Goal: Transaction & Acquisition: Purchase product/service

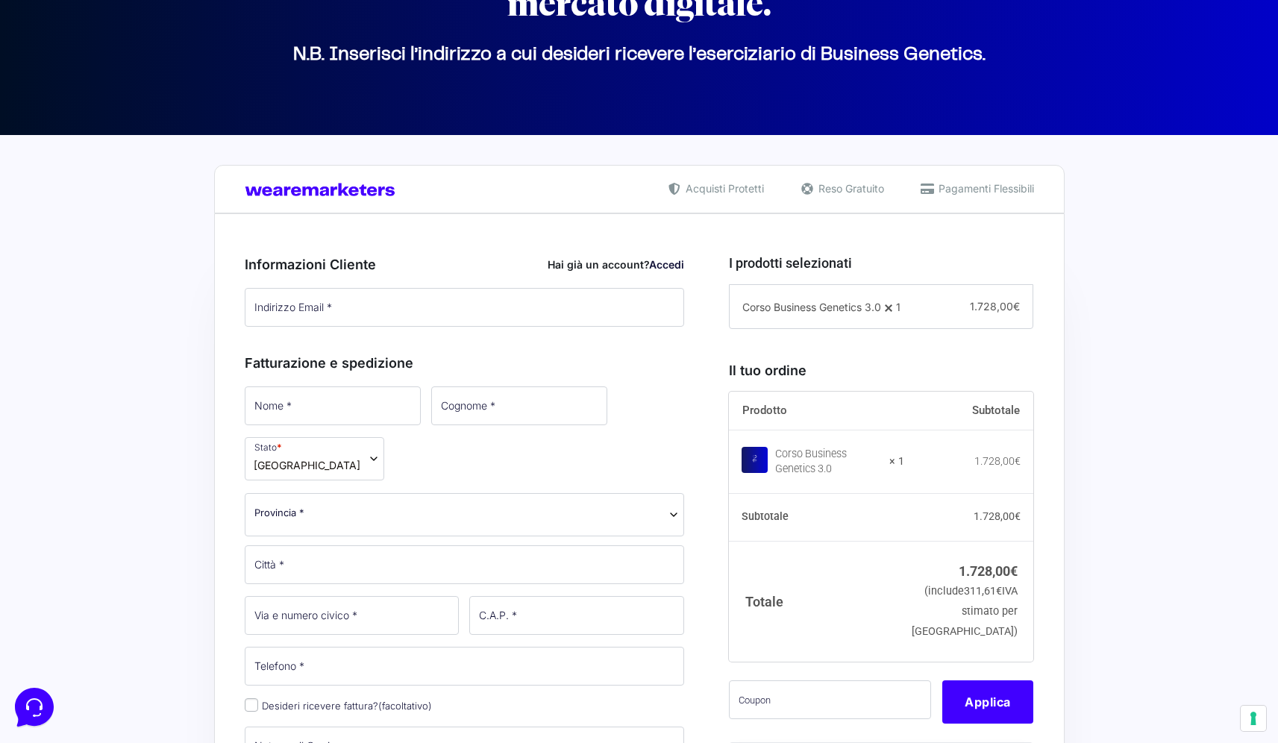
scroll to position [304, 0]
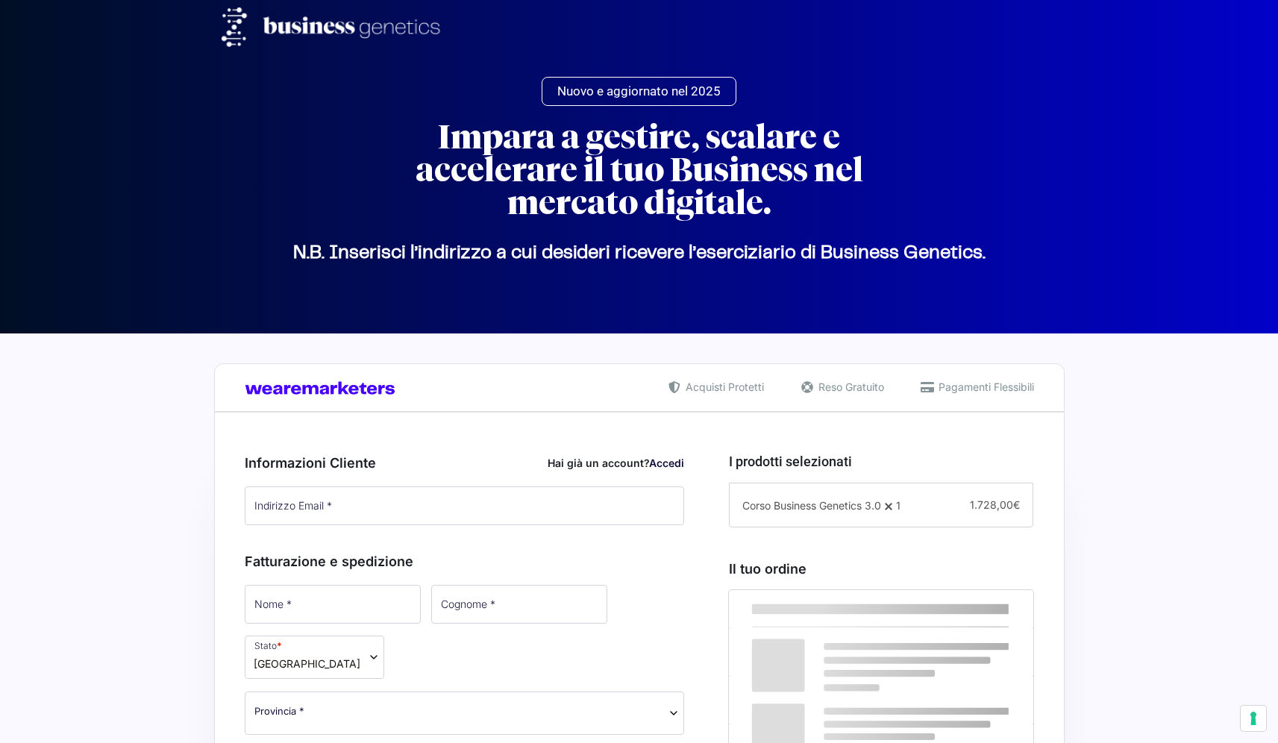
select select
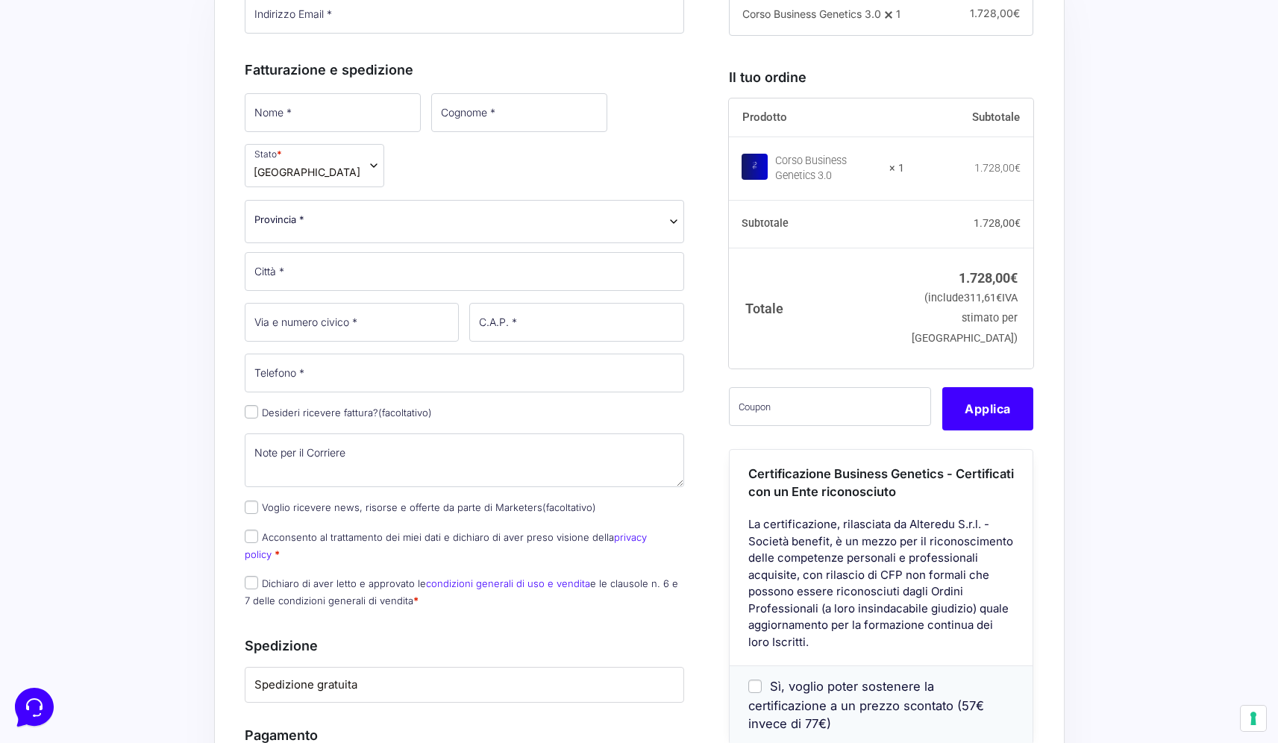
scroll to position [510, 0]
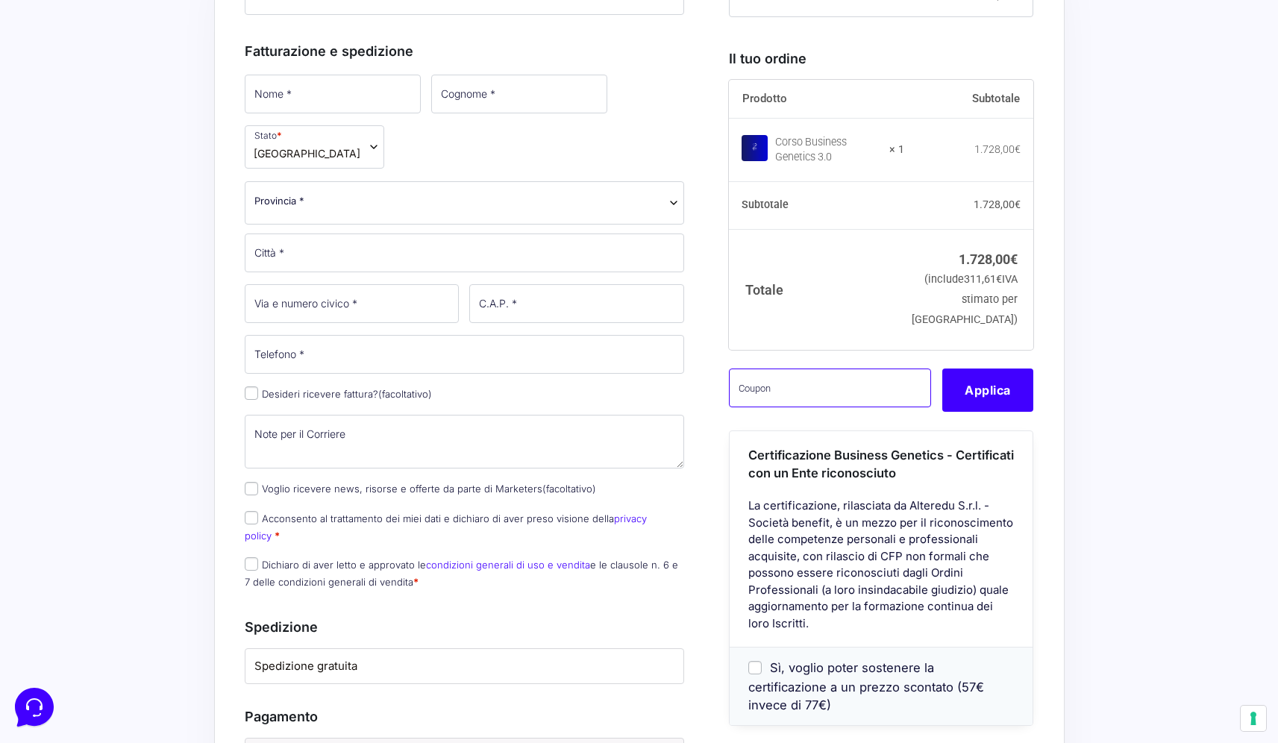
click at [787, 407] on input "text" at bounding box center [830, 387] width 202 height 39
paste input "CLIPRO200BG"
click at [778, 407] on input "CLIPRO200BG" at bounding box center [830, 387] width 202 height 39
click at [1018, 410] on button "Applica" at bounding box center [987, 389] width 91 height 43
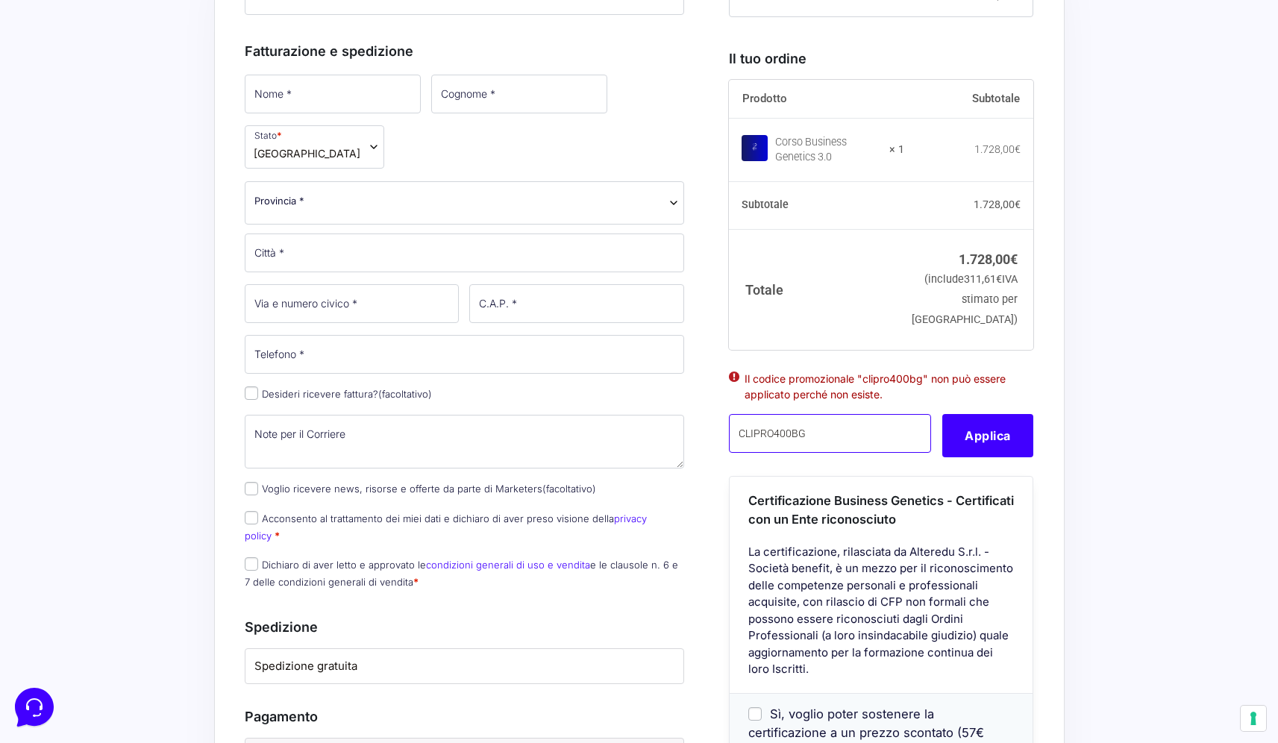
click at [782, 453] on input "CLIPRO400BG" at bounding box center [830, 433] width 202 height 39
click at [991, 457] on button "Applica" at bounding box center [987, 435] width 91 height 43
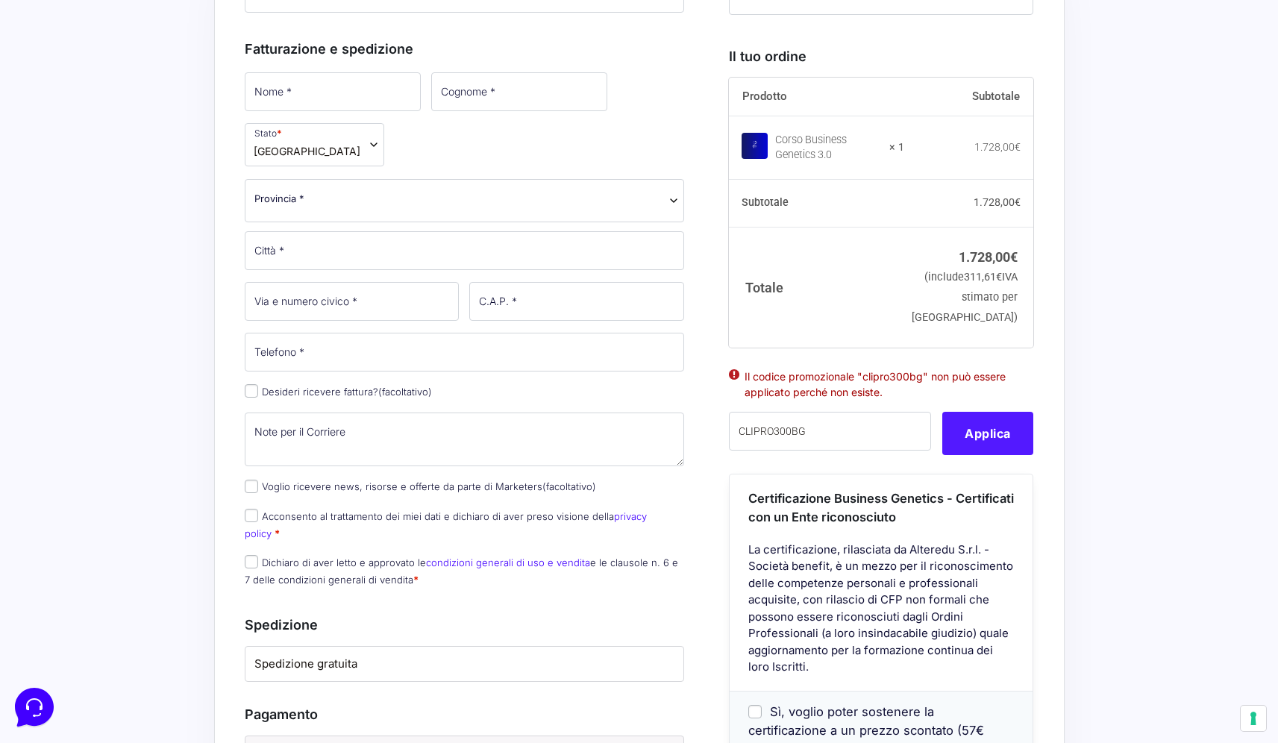
scroll to position [513, 0]
click at [780, 450] on input "CLIPRO300BG" at bounding box center [830, 430] width 202 height 39
type input "CLIPRO200BG"
click at [965, 448] on button "Applica" at bounding box center [987, 432] width 91 height 43
click at [966, 454] on button "Applica" at bounding box center [987, 432] width 91 height 43
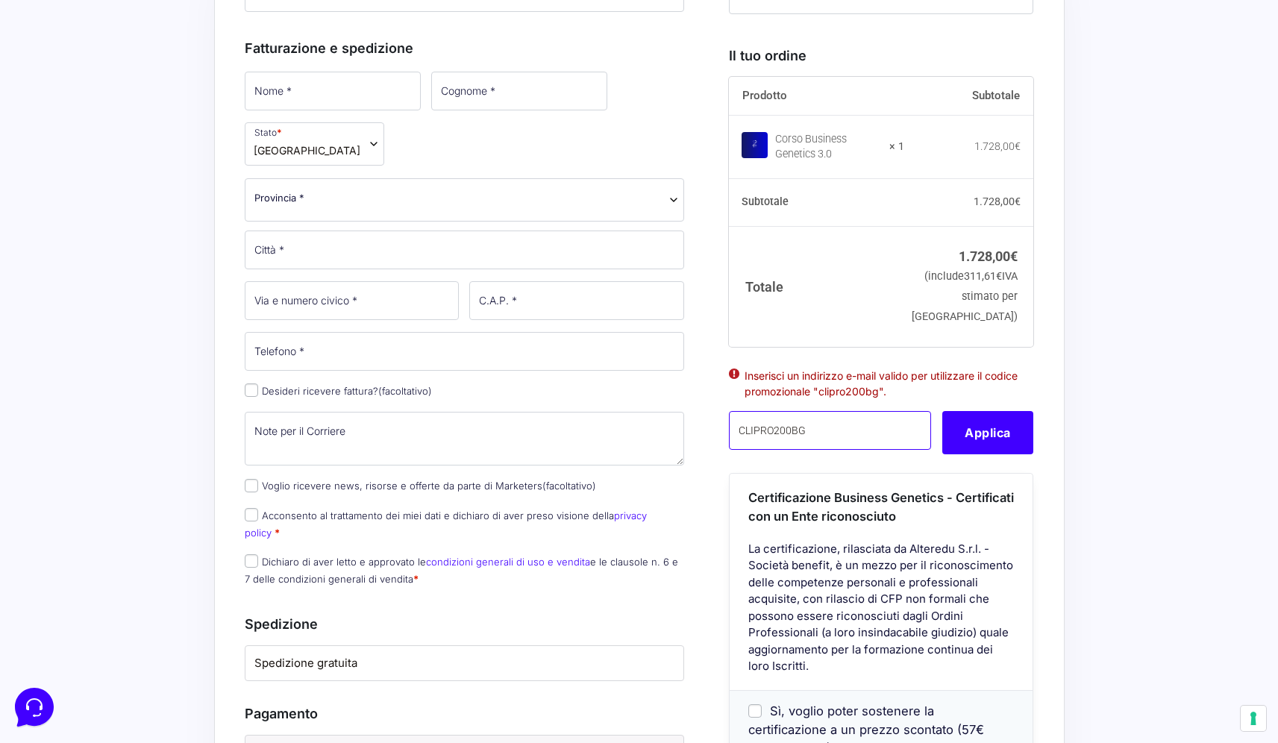
drag, startPoint x: 876, startPoint y: 460, endPoint x: 641, endPoint y: 455, distance: 235.8
click at [641, 455] on form "Informazioni Cliente Hai già un account? Accedi Indirizzo Email * Password * Ac…" at bounding box center [639, 525] width 789 height 1205
click at [996, 454] on button "Applica" at bounding box center [987, 432] width 91 height 43
click at [994, 454] on button "Applica" at bounding box center [987, 432] width 91 height 43
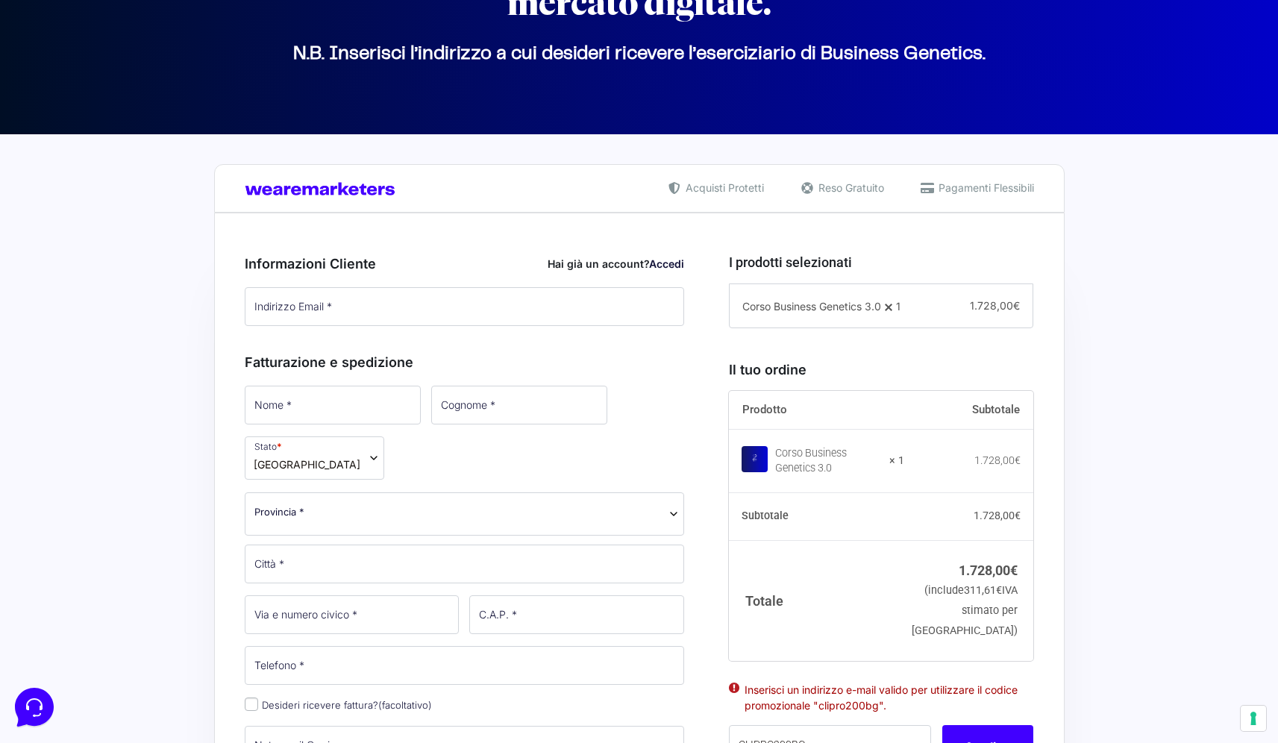
scroll to position [202, 0]
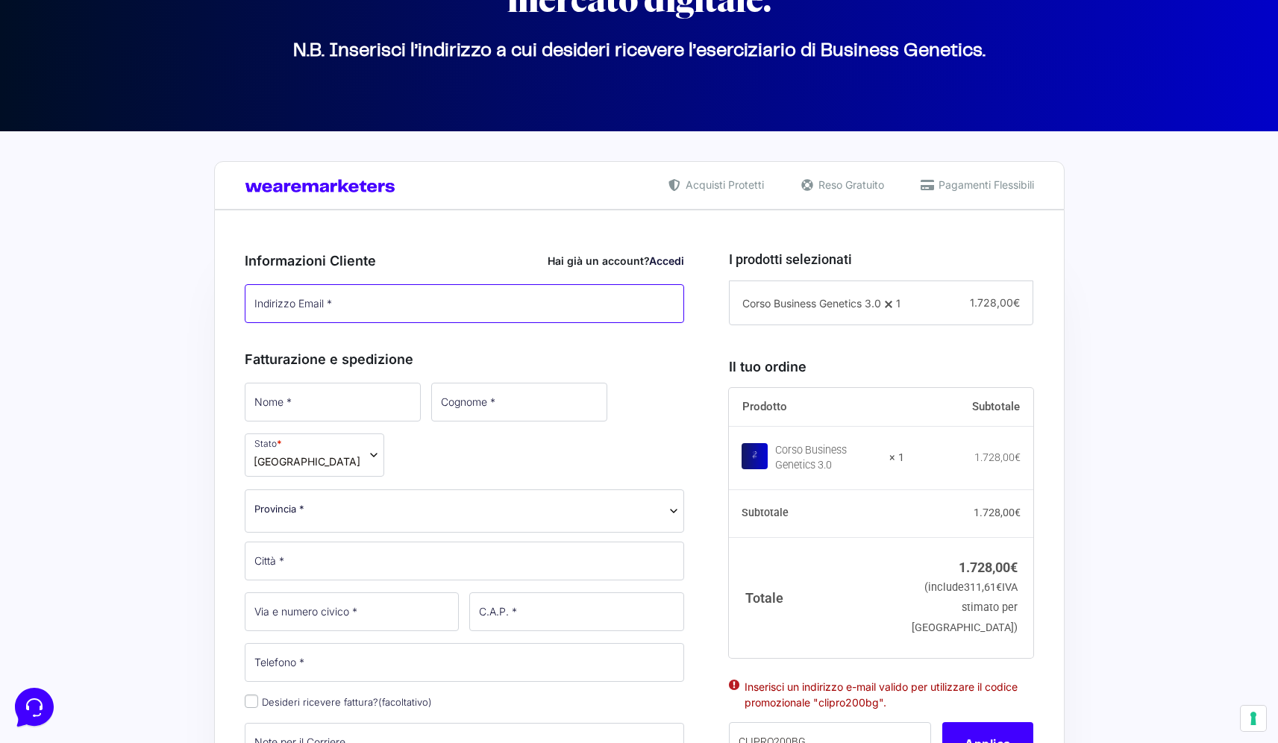
click at [304, 313] on input "Indirizzo Email *" at bounding box center [465, 303] width 440 height 39
click at [369, 306] on input "[EMAIL_ADDRESS][DOMAIN_NAME]" at bounding box center [465, 303] width 440 height 39
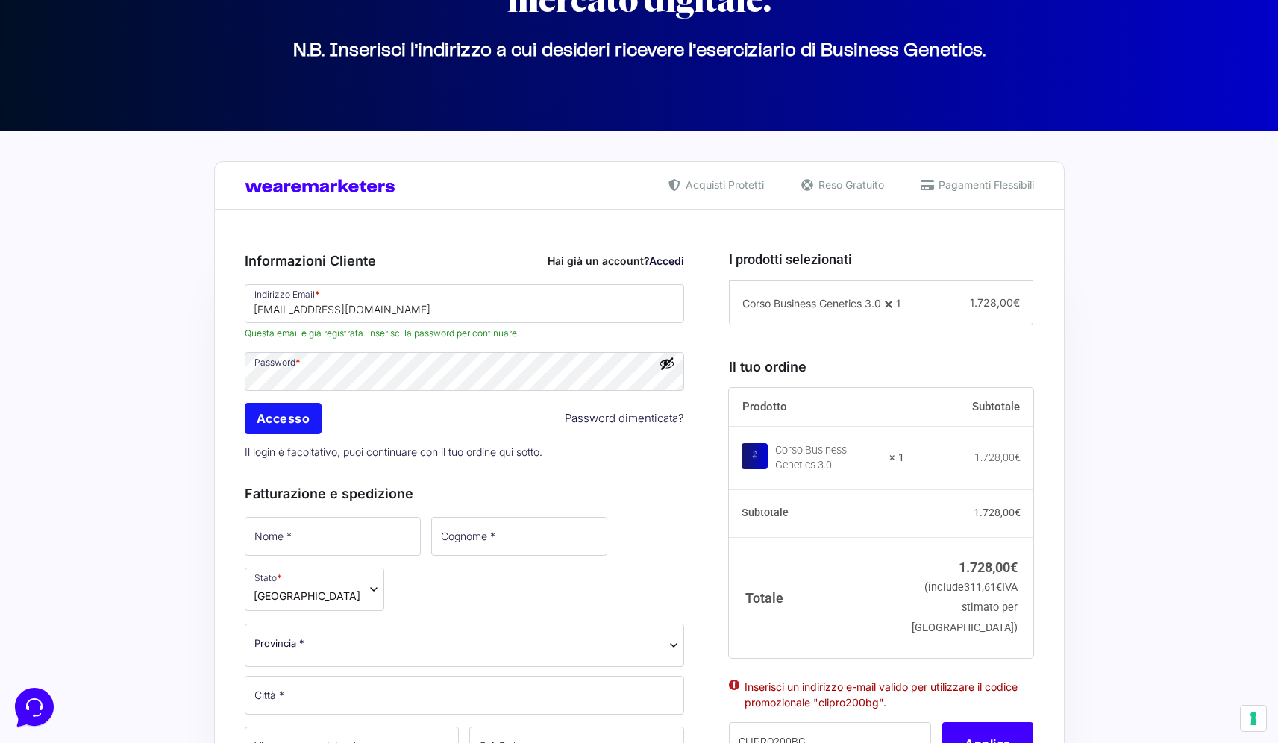
click at [298, 416] on input "Accesso" at bounding box center [284, 418] width 78 height 31
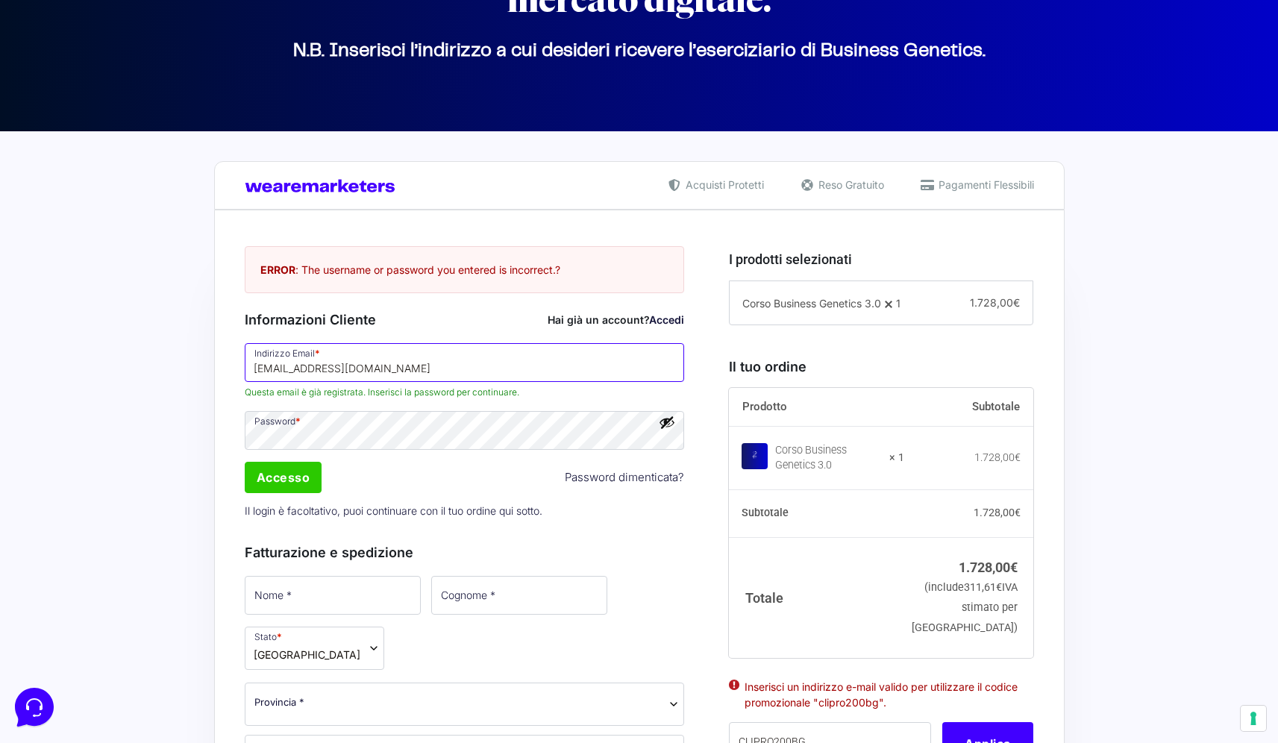
click at [362, 371] on input "claudiacoluccimarketer@gmail.com" at bounding box center [465, 362] width 440 height 39
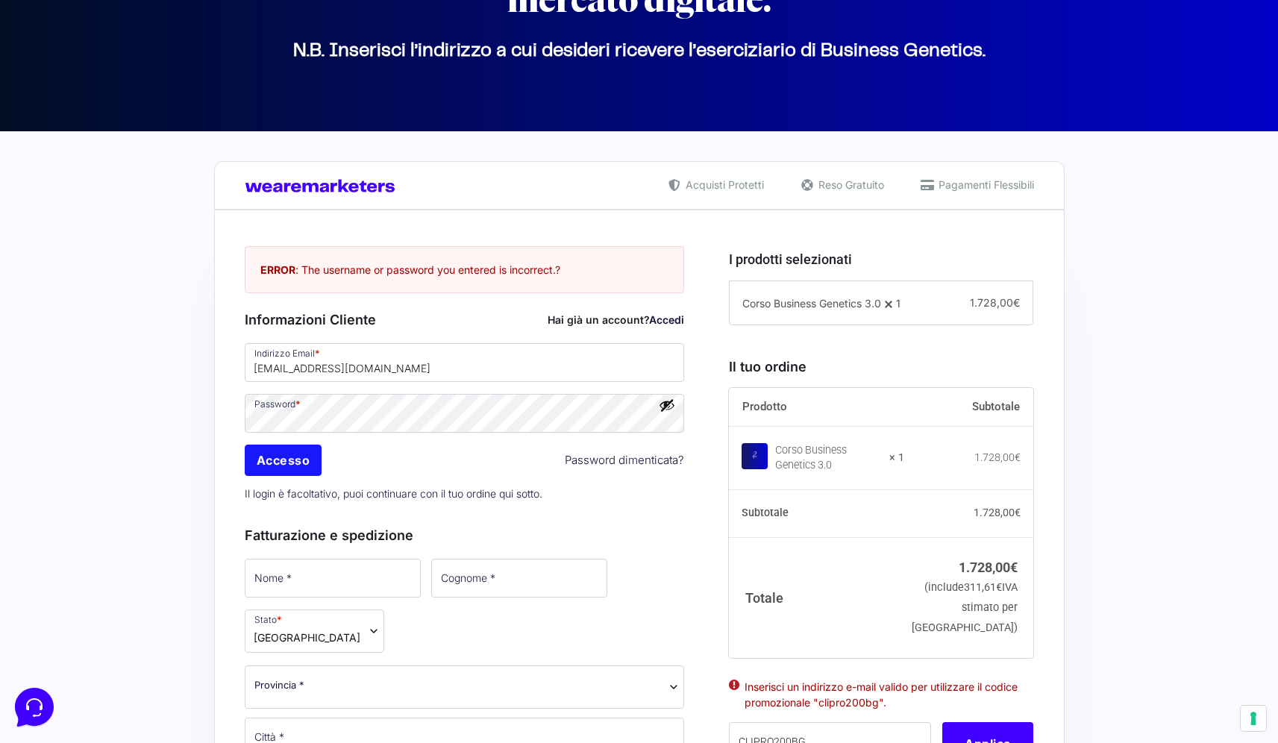
click at [313, 463] on input "Accesso" at bounding box center [284, 460] width 78 height 31
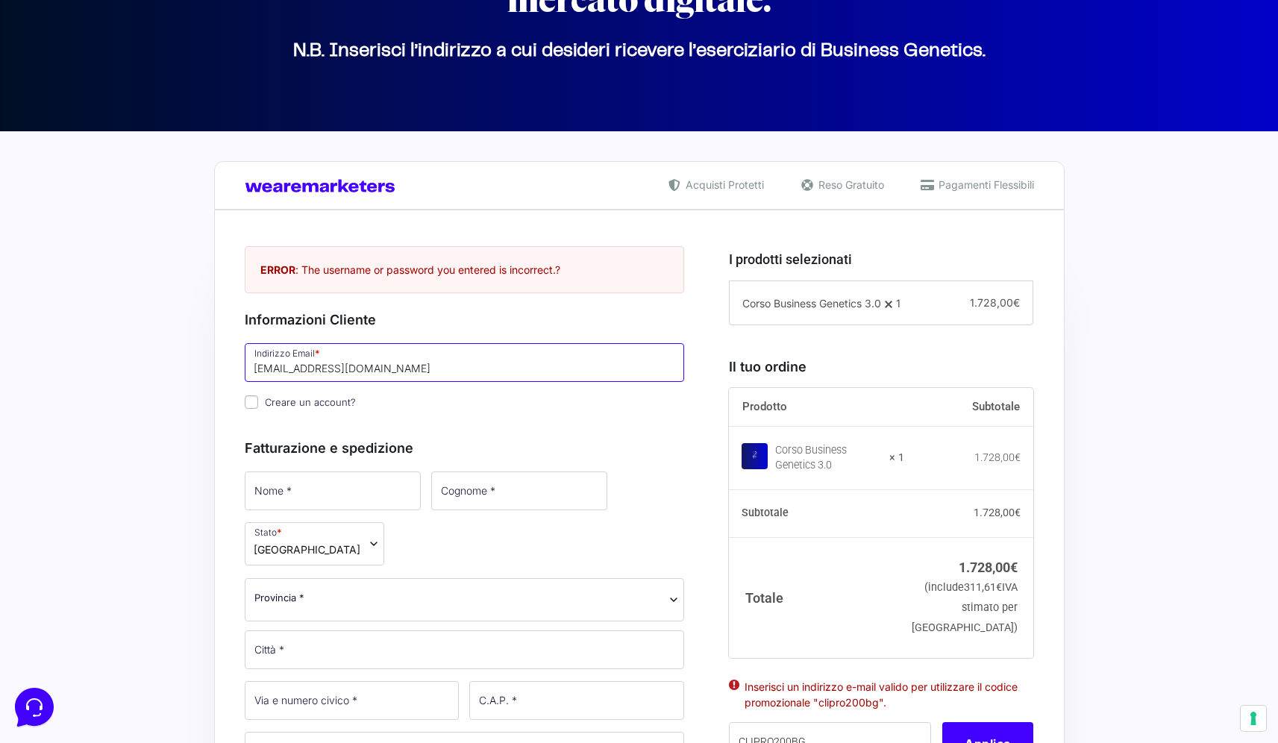
click at [337, 362] on input "[EMAIL_ADDRESS][DOMAIN_NAME]" at bounding box center [465, 362] width 440 height 39
type input "claudiacoluccidesigner@gmail.com"
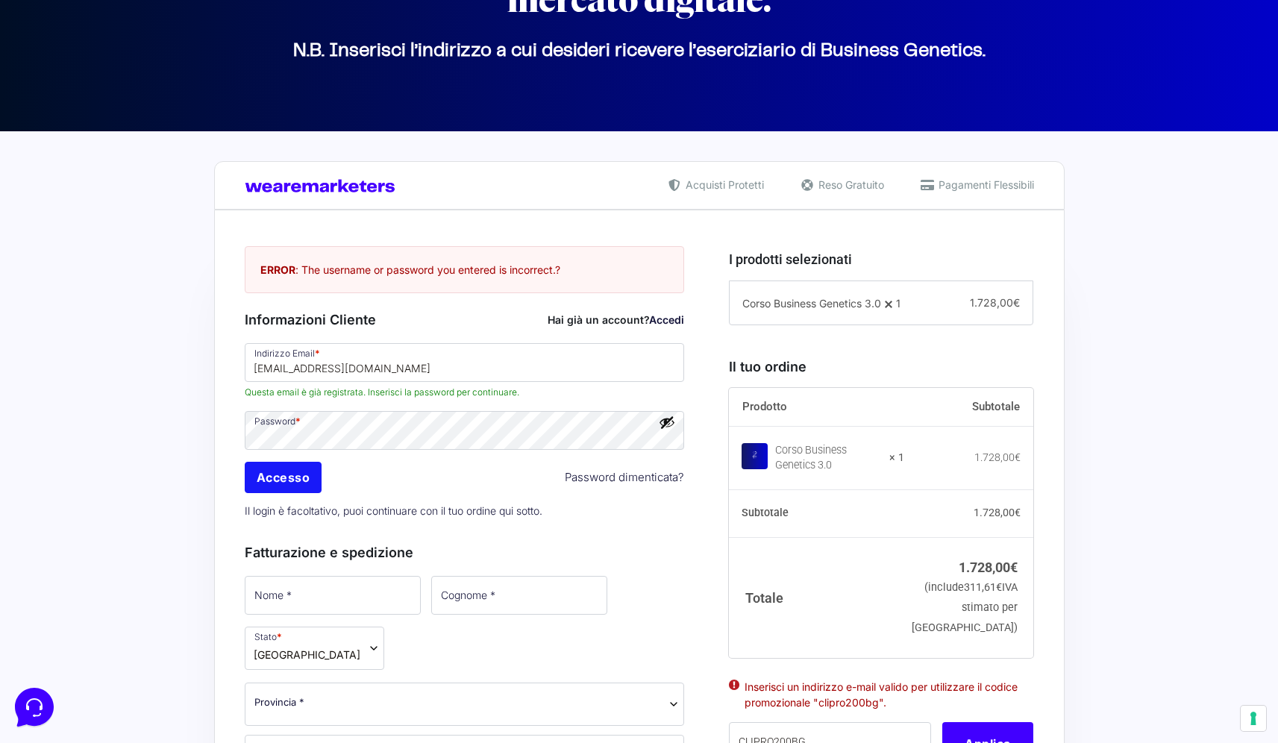
click at [305, 480] on input "Accesso" at bounding box center [284, 477] width 78 height 31
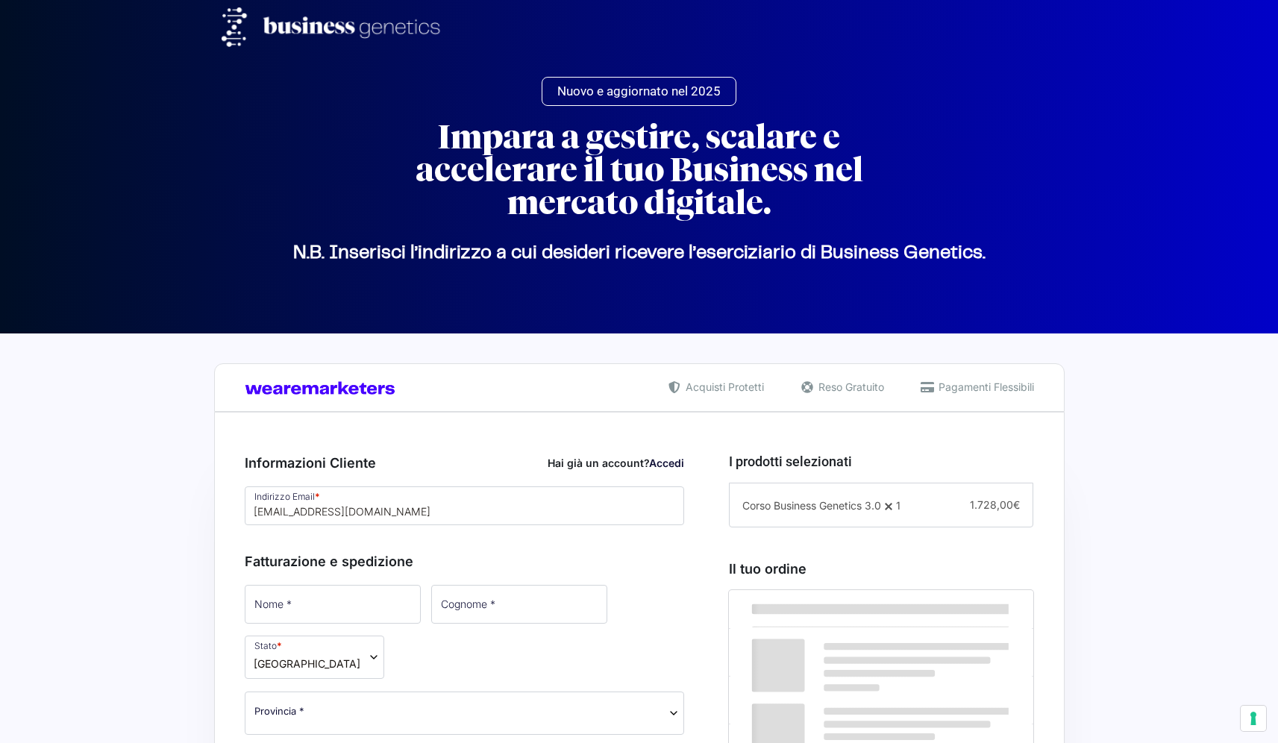
select select
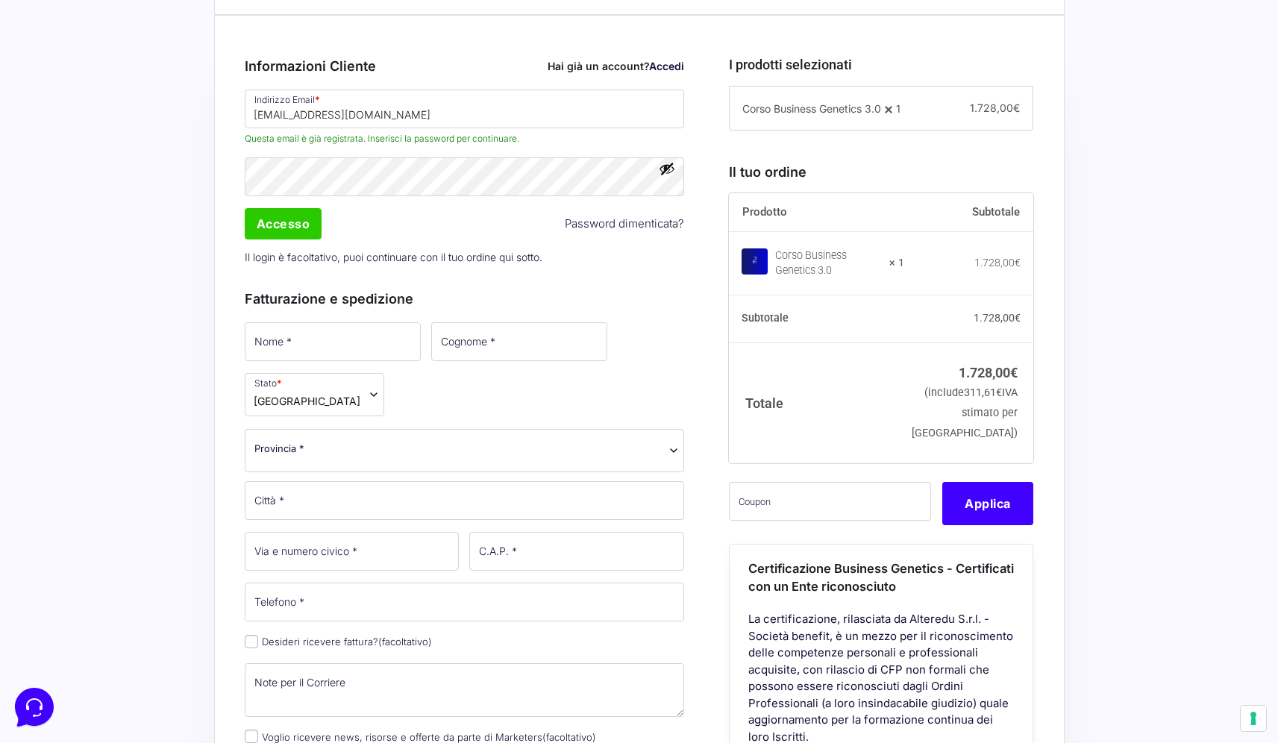
scroll to position [400, 0]
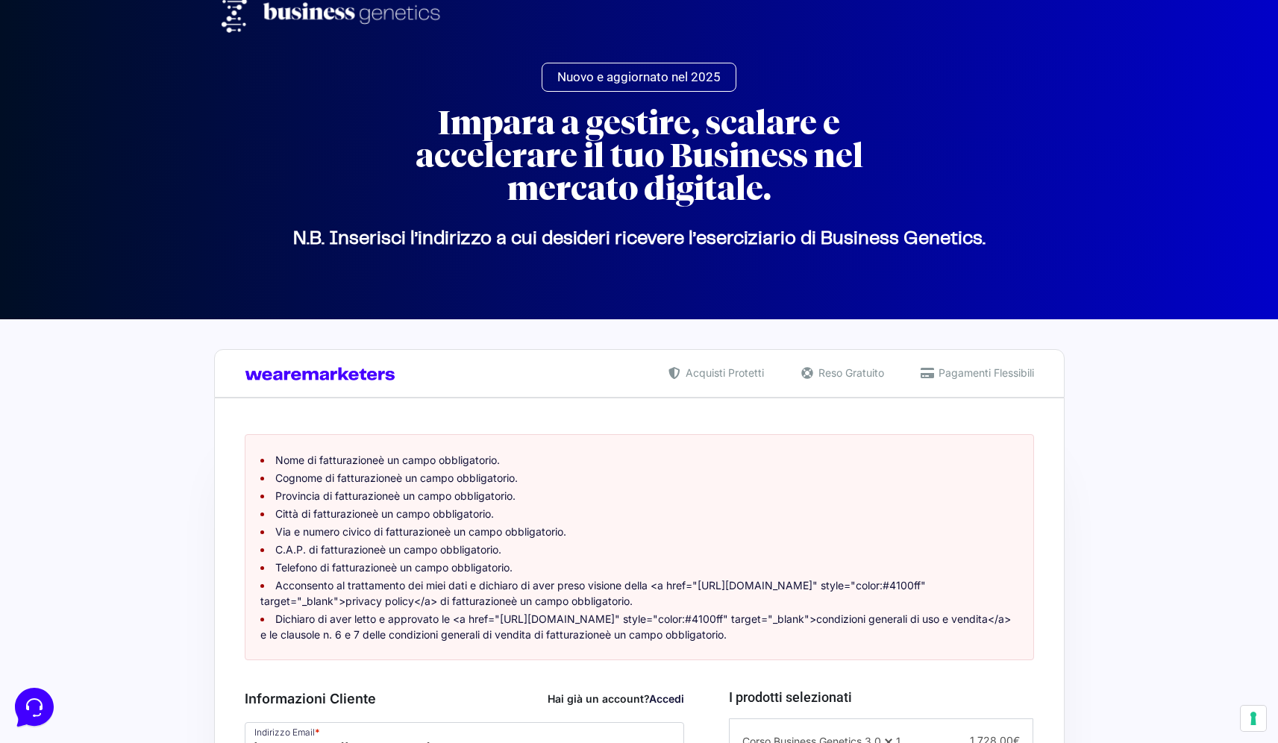
scroll to position [0, 0]
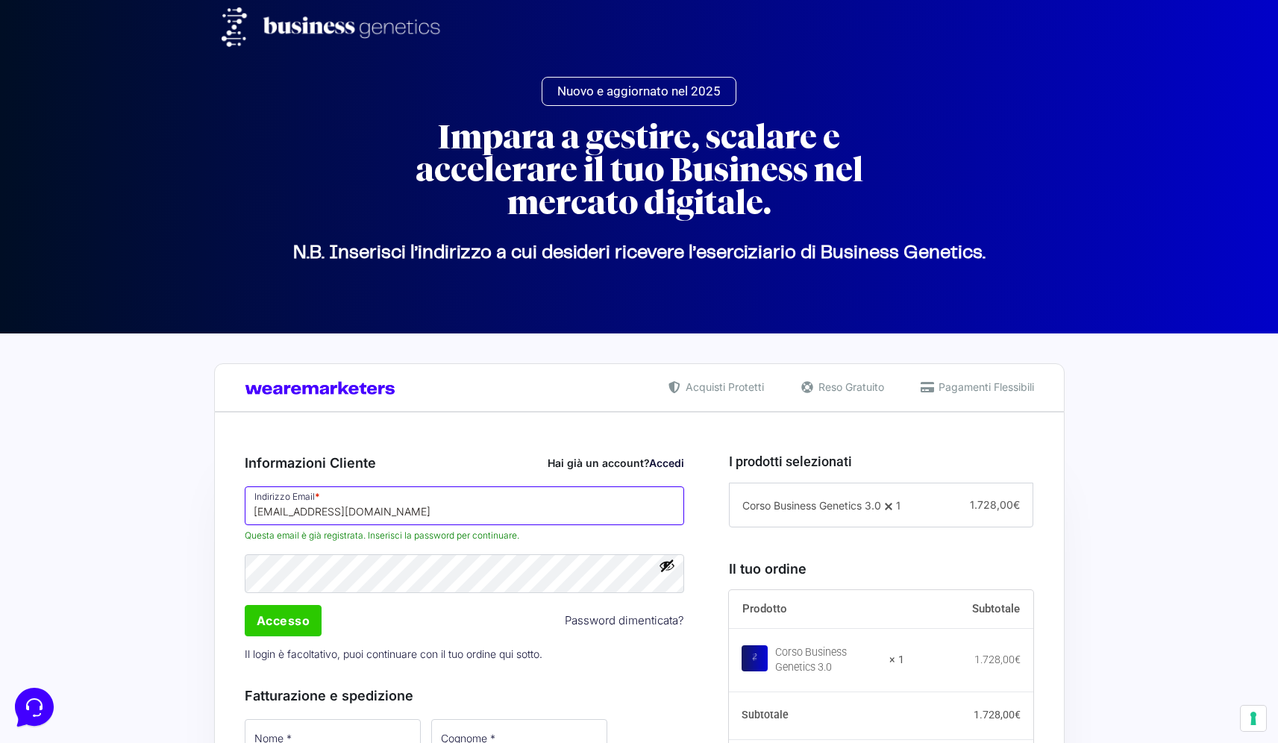
drag, startPoint x: 448, startPoint y: 511, endPoint x: 190, endPoint y: 496, distance: 258.5
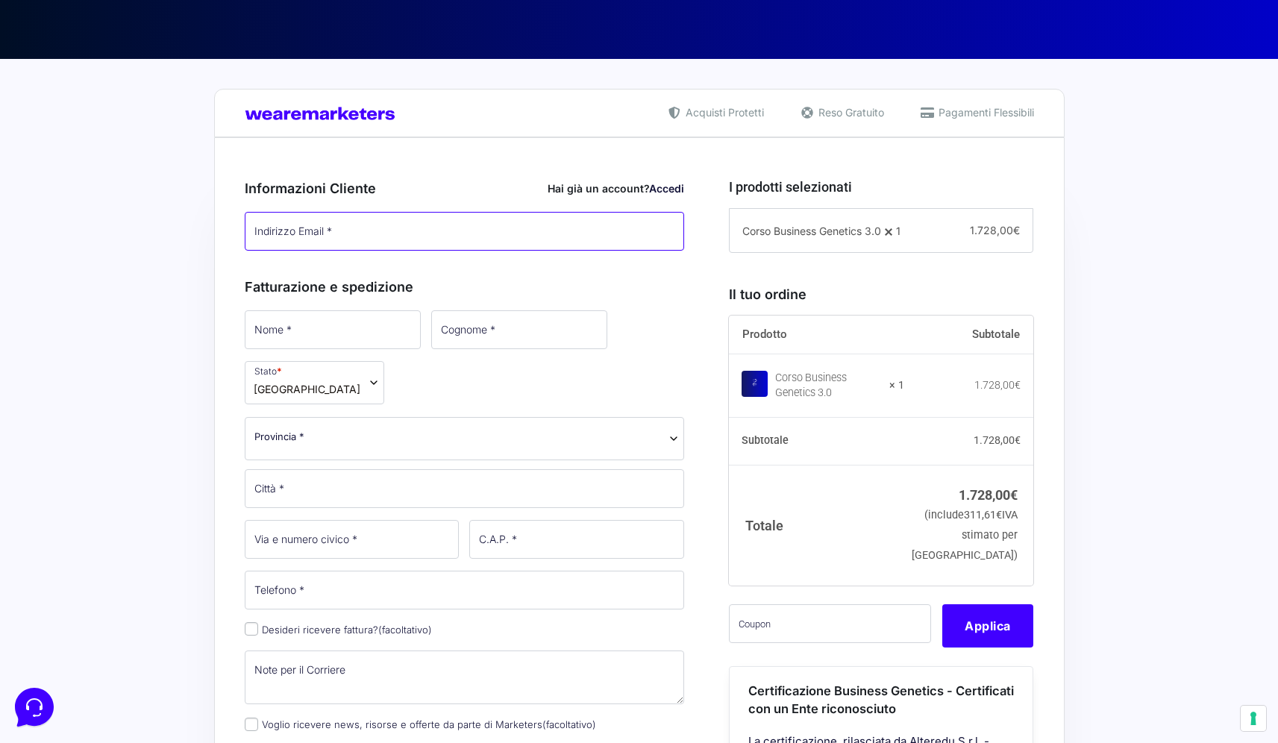
scroll to position [283, 0]
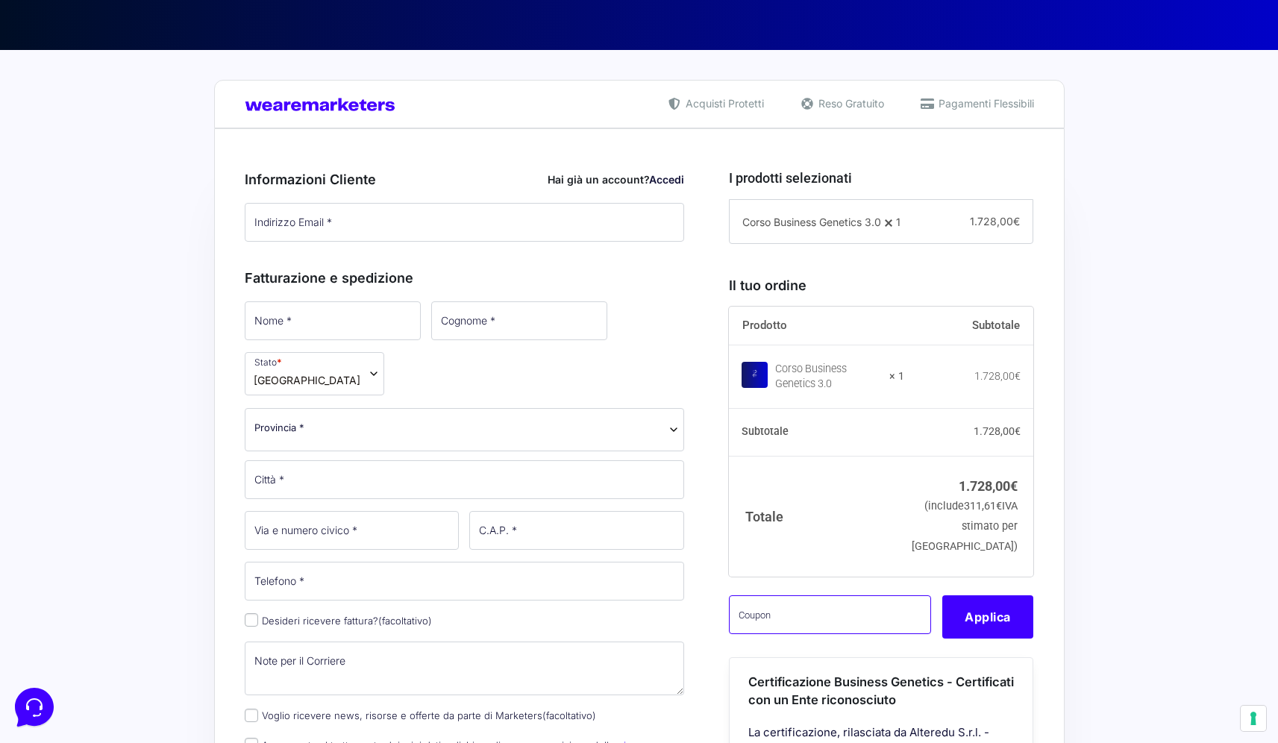
click at [778, 620] on input "text" at bounding box center [830, 614] width 202 height 39
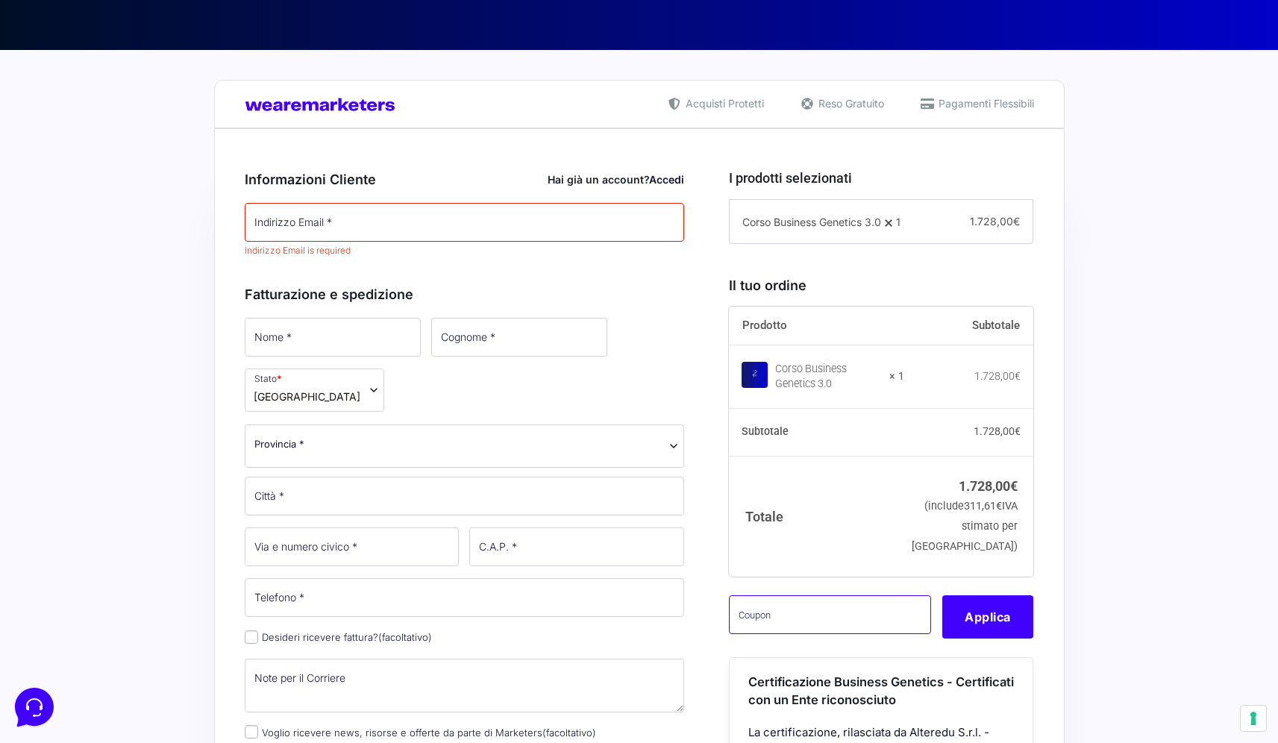
paste input "CLIPRO200BG"
type input "CLIPRO200BG"
click at [267, 251] on span "Indirizzo Email is required" at bounding box center [298, 250] width 106 height 11
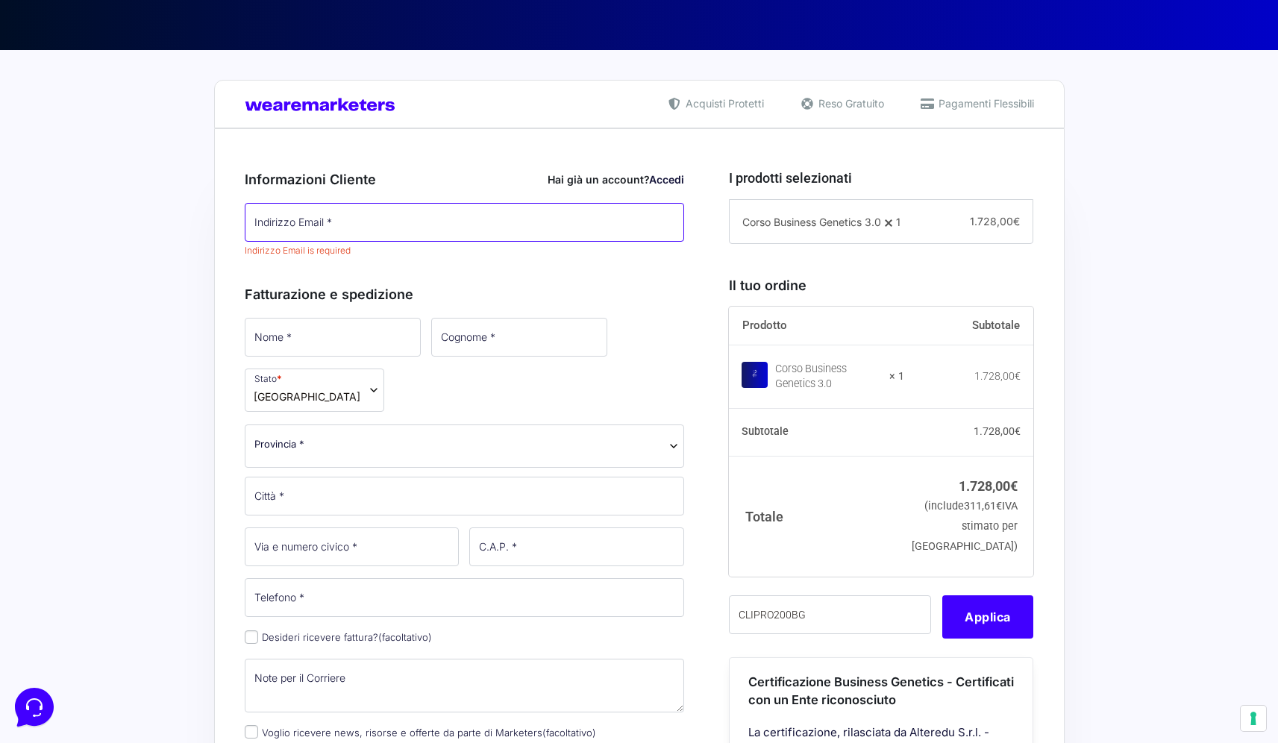
click at [273, 229] on input "Indirizzo Email *" at bounding box center [465, 222] width 440 height 39
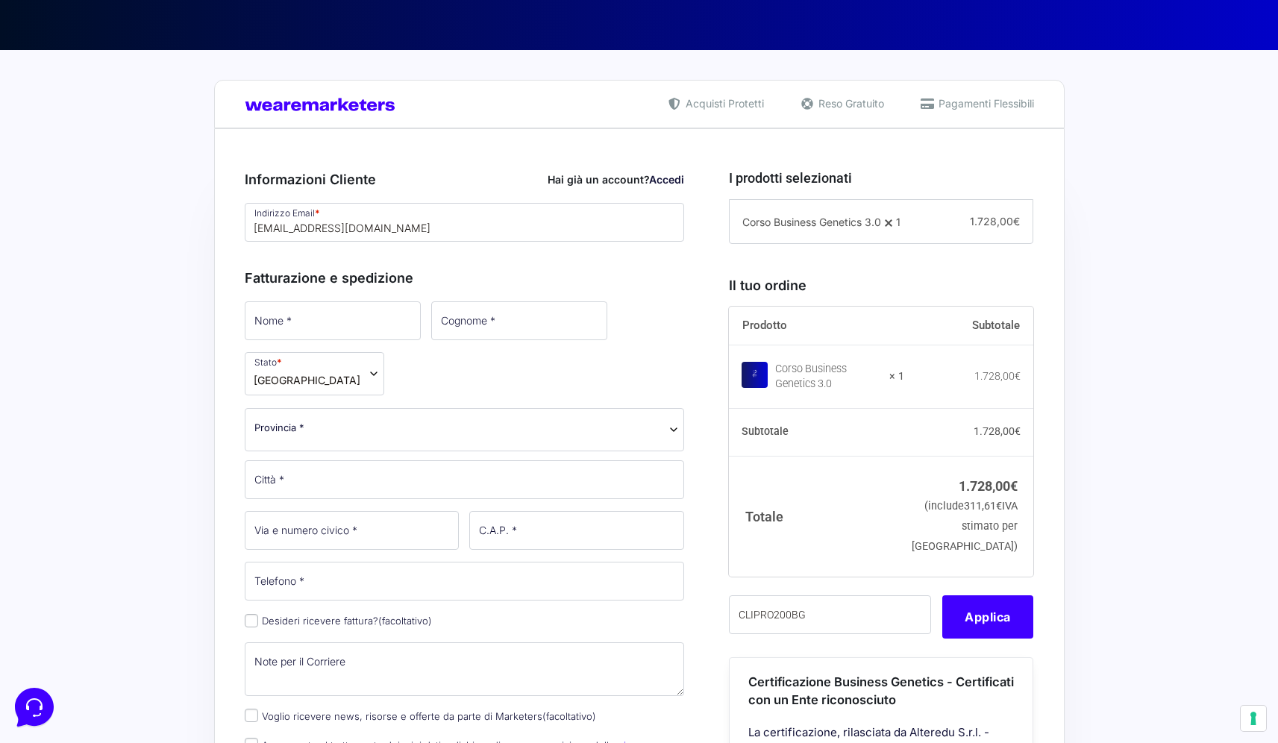
click at [593, 181] on div "Hai già un account? Accedi" at bounding box center [616, 180] width 137 height 16
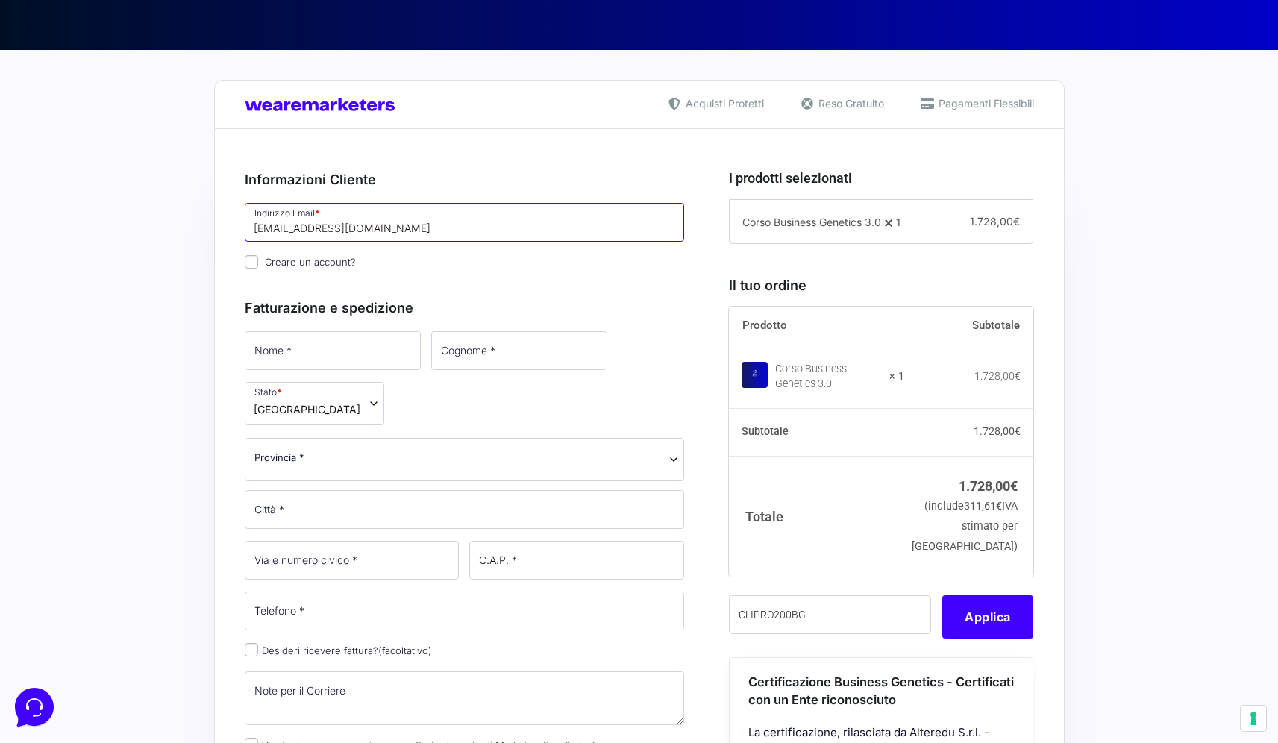
click at [418, 228] on input "[EMAIL_ADDRESS][DOMAIN_NAME]" at bounding box center [465, 222] width 440 height 39
click at [451, 228] on input "[EMAIL_ADDRESS][DOMAIN_NAME]" at bounding box center [465, 222] width 440 height 39
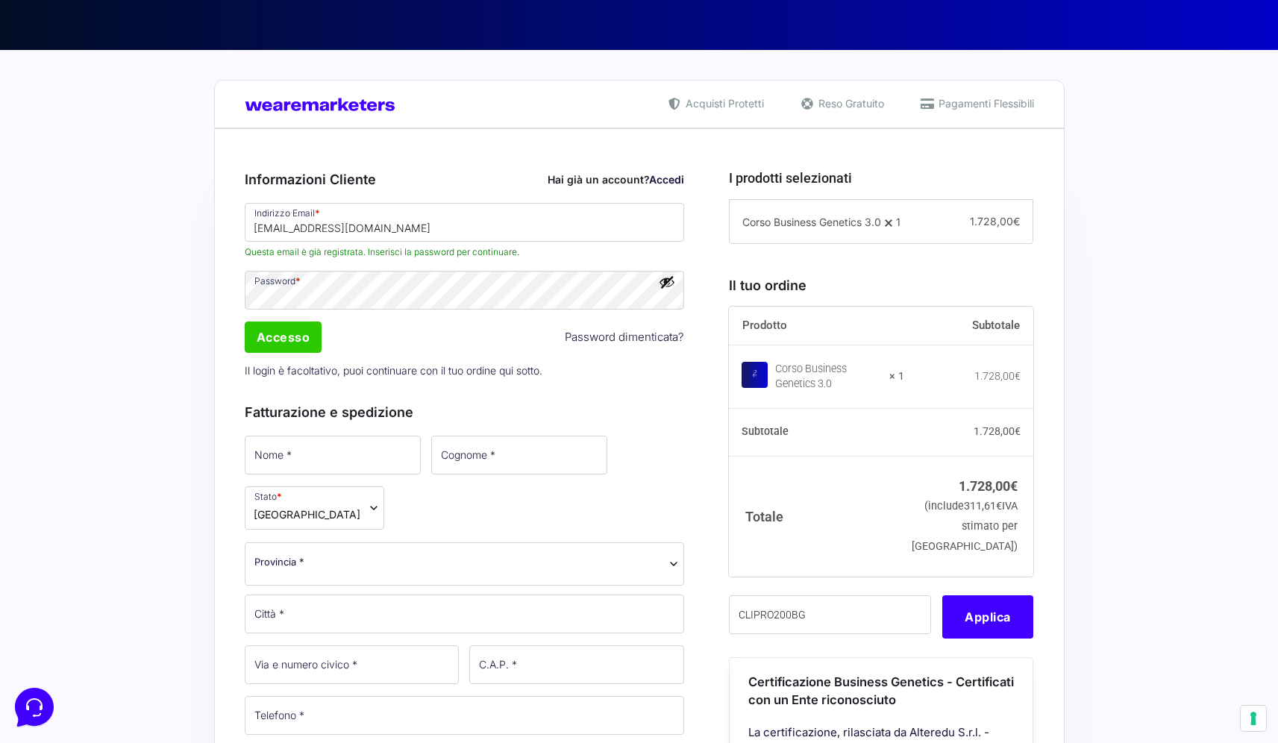
click at [672, 283] on button "Mostra password" at bounding box center [667, 282] width 16 height 16
click at [254, 332] on input "Accesso" at bounding box center [284, 337] width 78 height 31
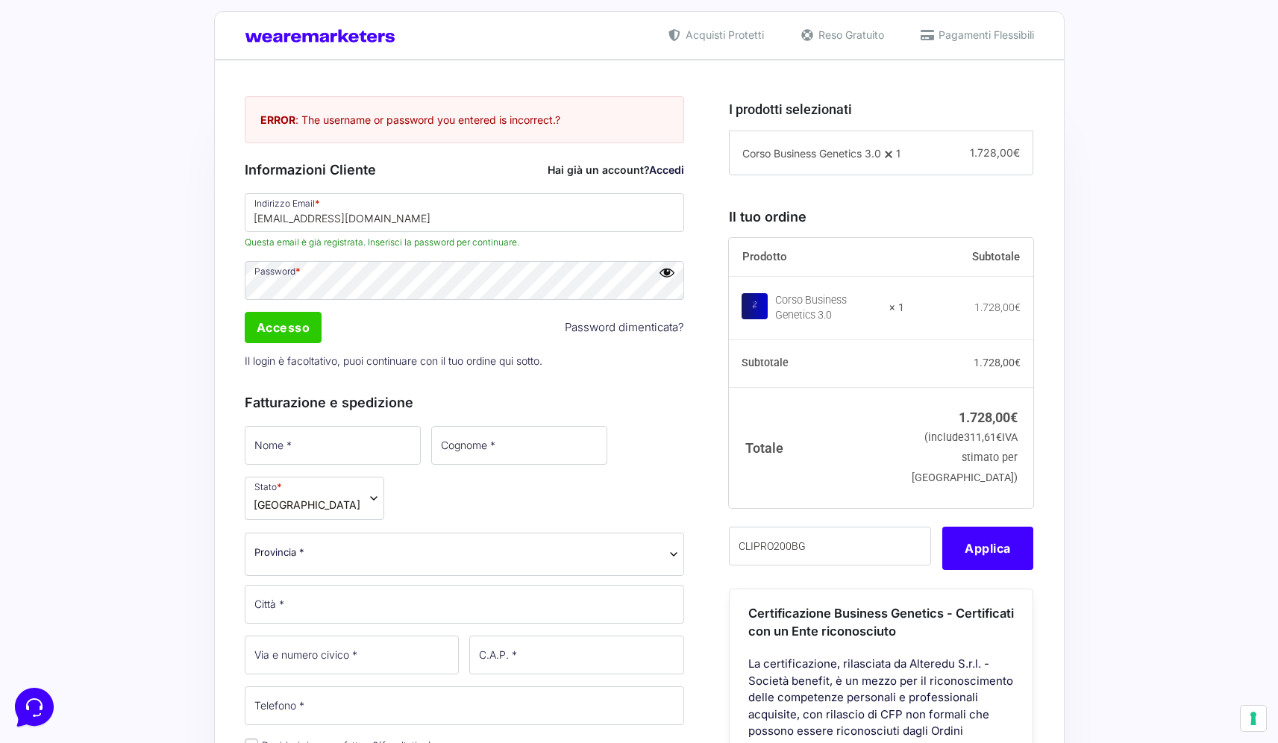
scroll to position [351, 0]
click at [580, 166] on div "Hai già un account? Accedi" at bounding box center [616, 171] width 137 height 16
click at [665, 169] on link "Accedi" at bounding box center [666, 170] width 35 height 13
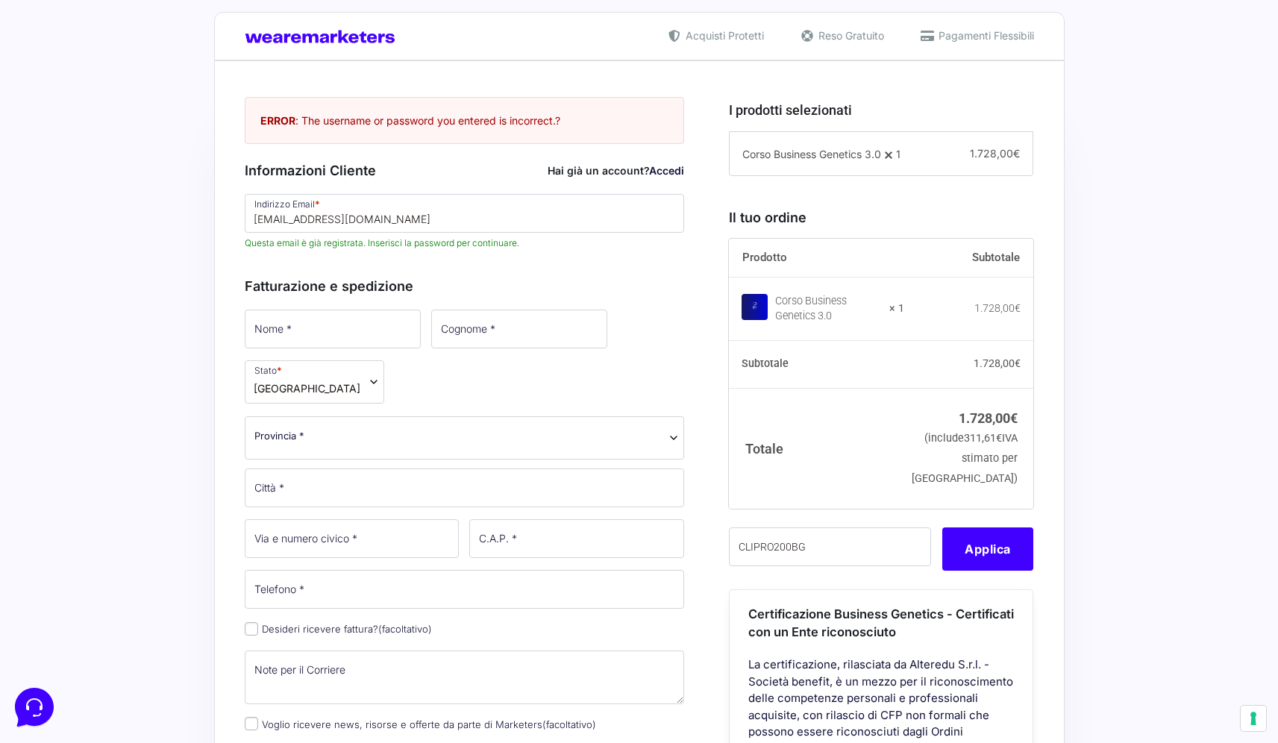
click at [669, 170] on link "Accedi" at bounding box center [666, 170] width 35 height 13
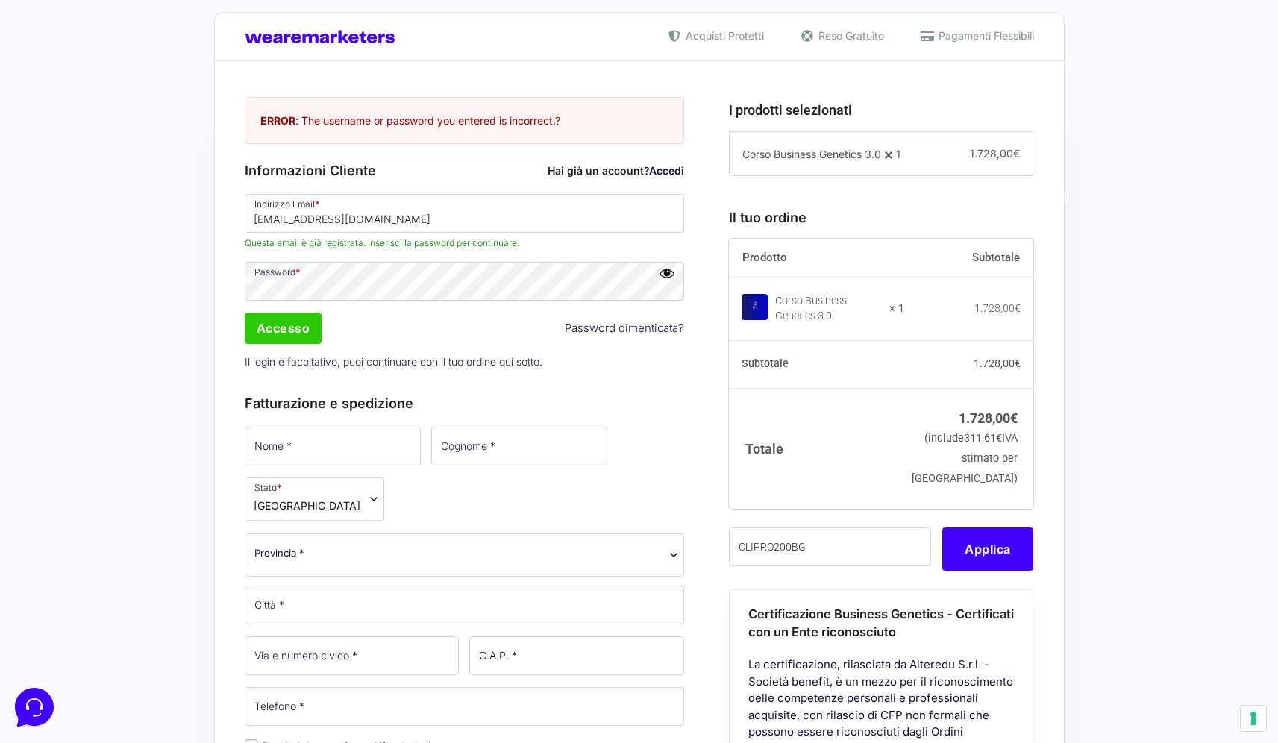
click at [666, 172] on link "Accedi" at bounding box center [666, 170] width 35 height 13
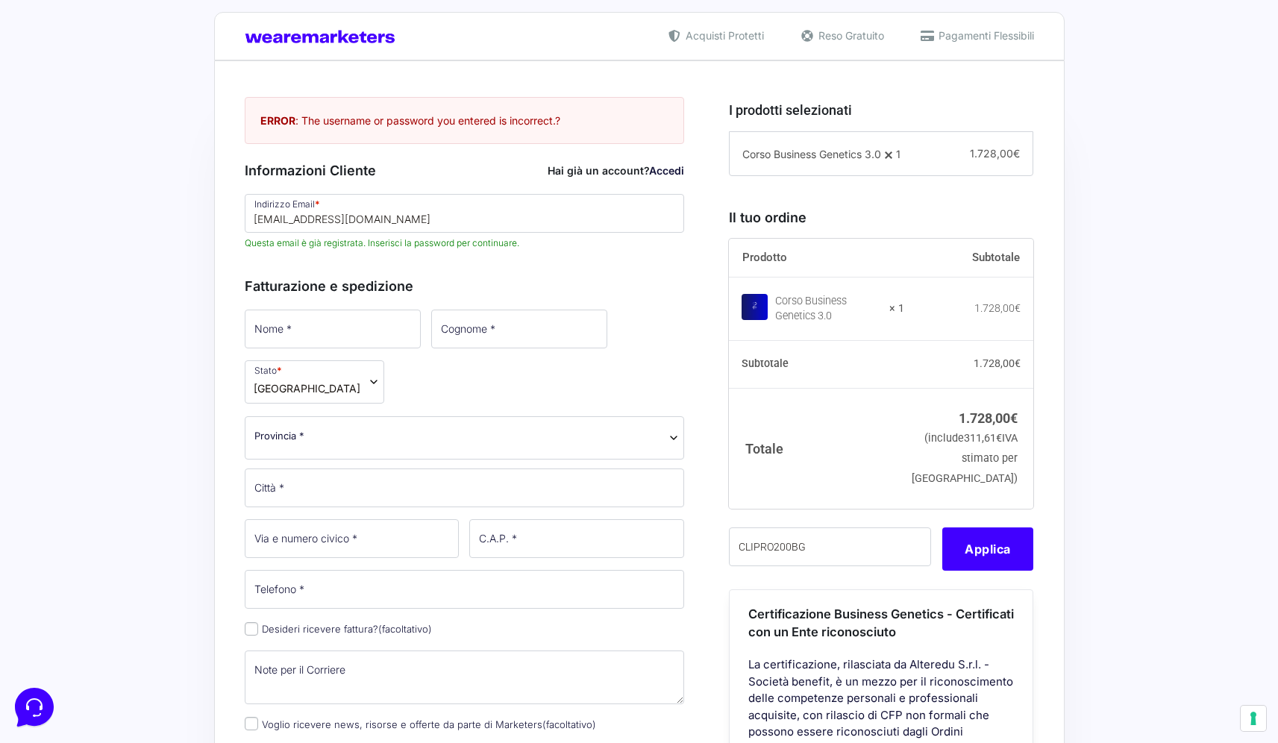
click at [666, 172] on link "Accedi" at bounding box center [666, 170] width 35 height 13
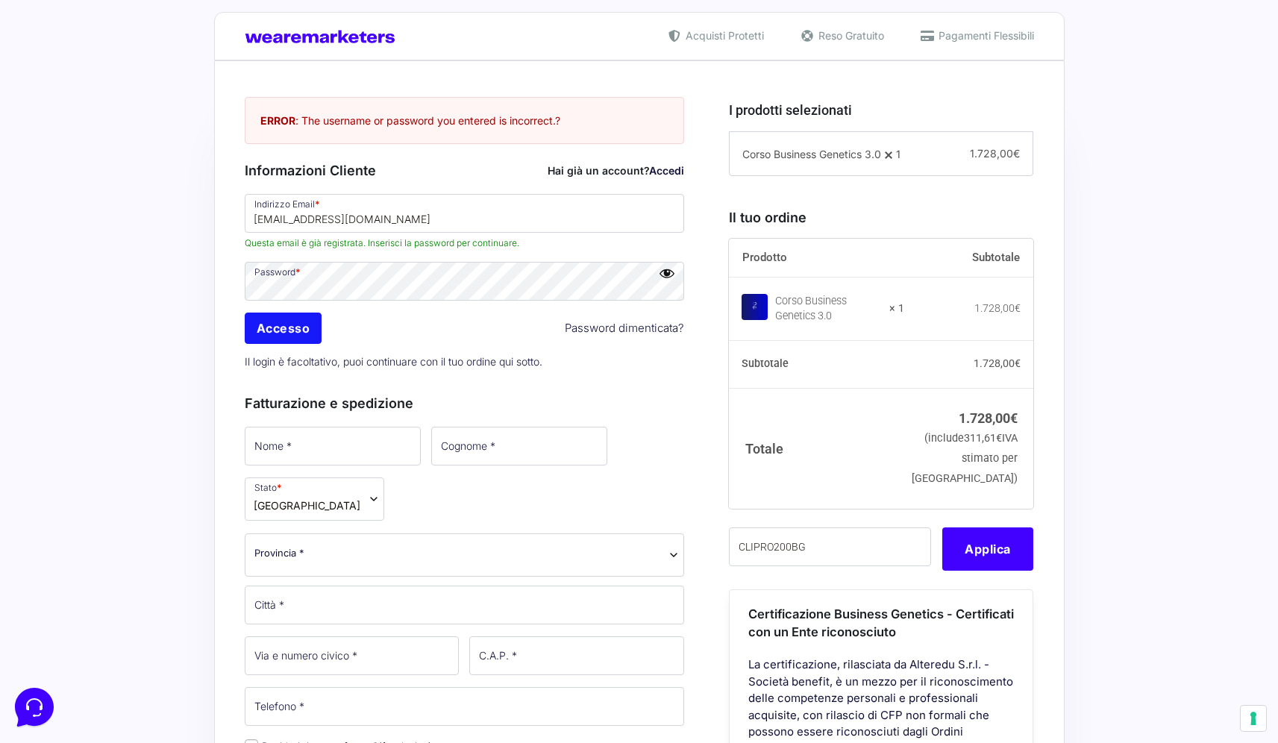
click at [295, 329] on input "Accesso" at bounding box center [284, 328] width 78 height 31
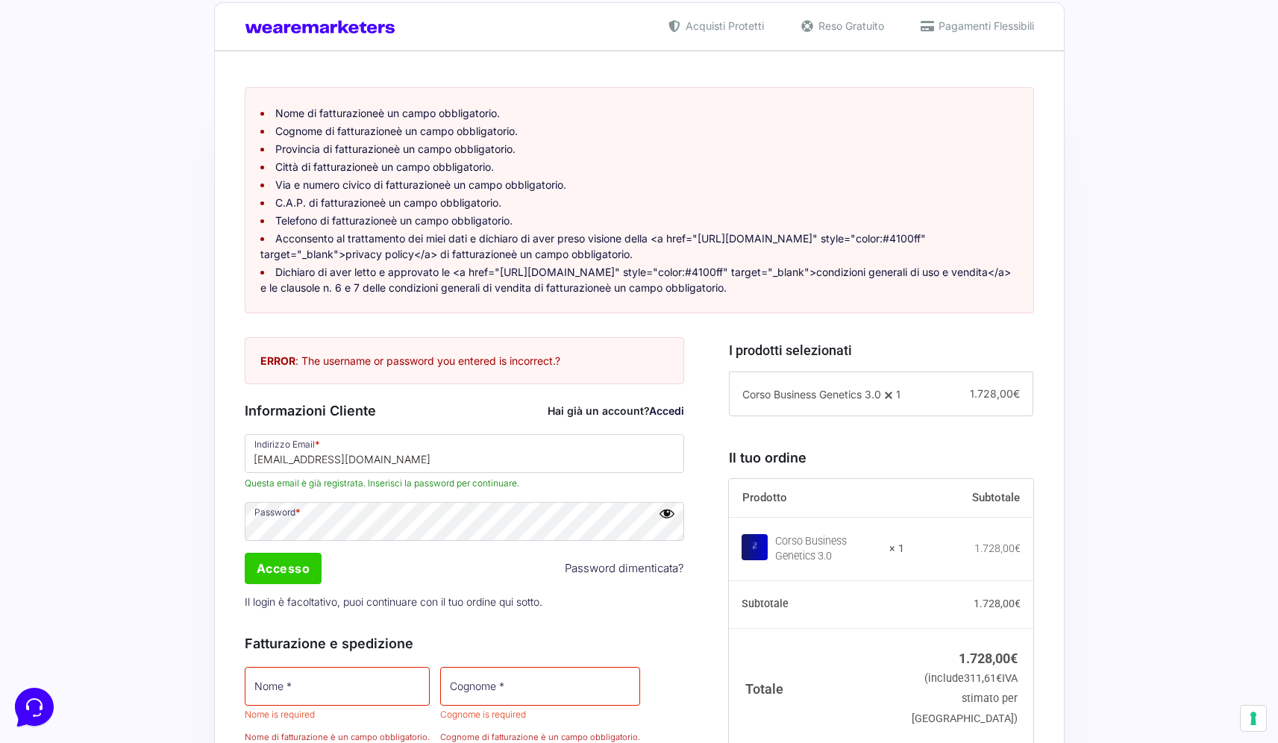
scroll to position [362, 0]
click at [360, 471] on input "claudiacoluccimarketer@gmail.com" at bounding box center [465, 452] width 440 height 39
type input "[EMAIL_ADDRESS][DOMAIN_NAME]"
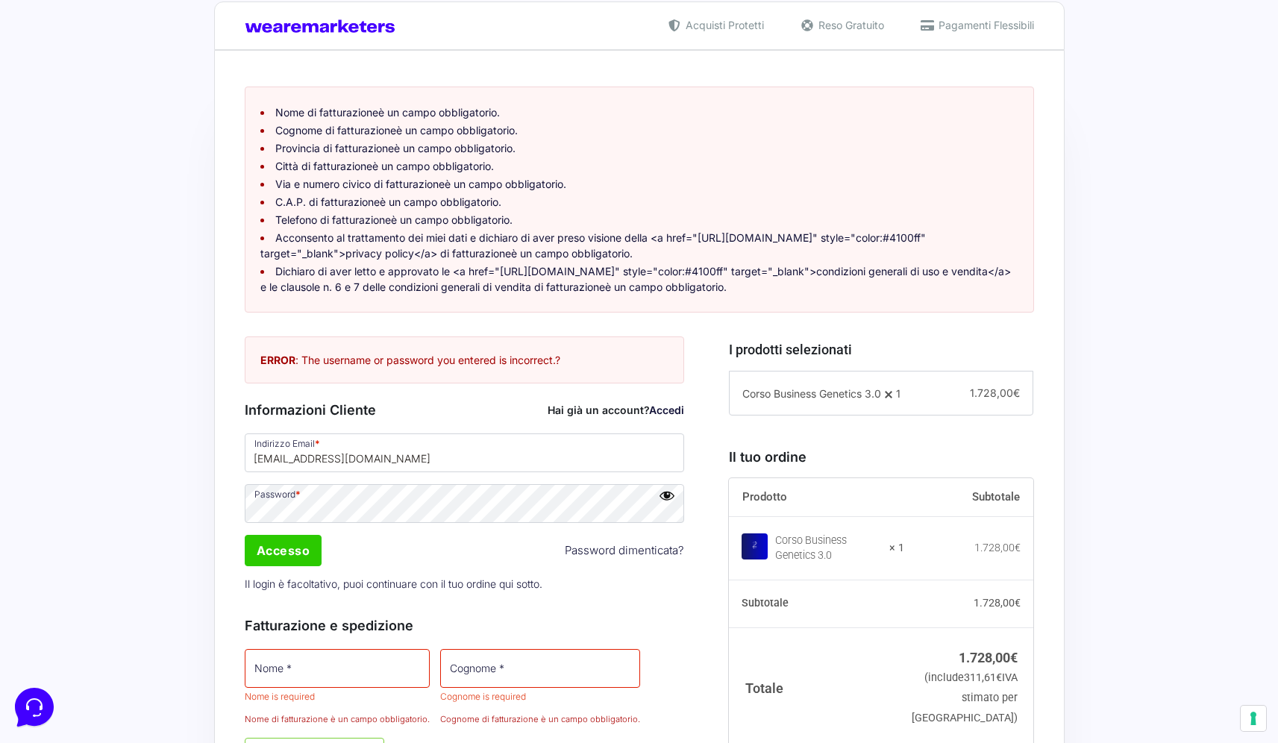
click at [675, 416] on link "Accedi" at bounding box center [666, 410] width 35 height 13
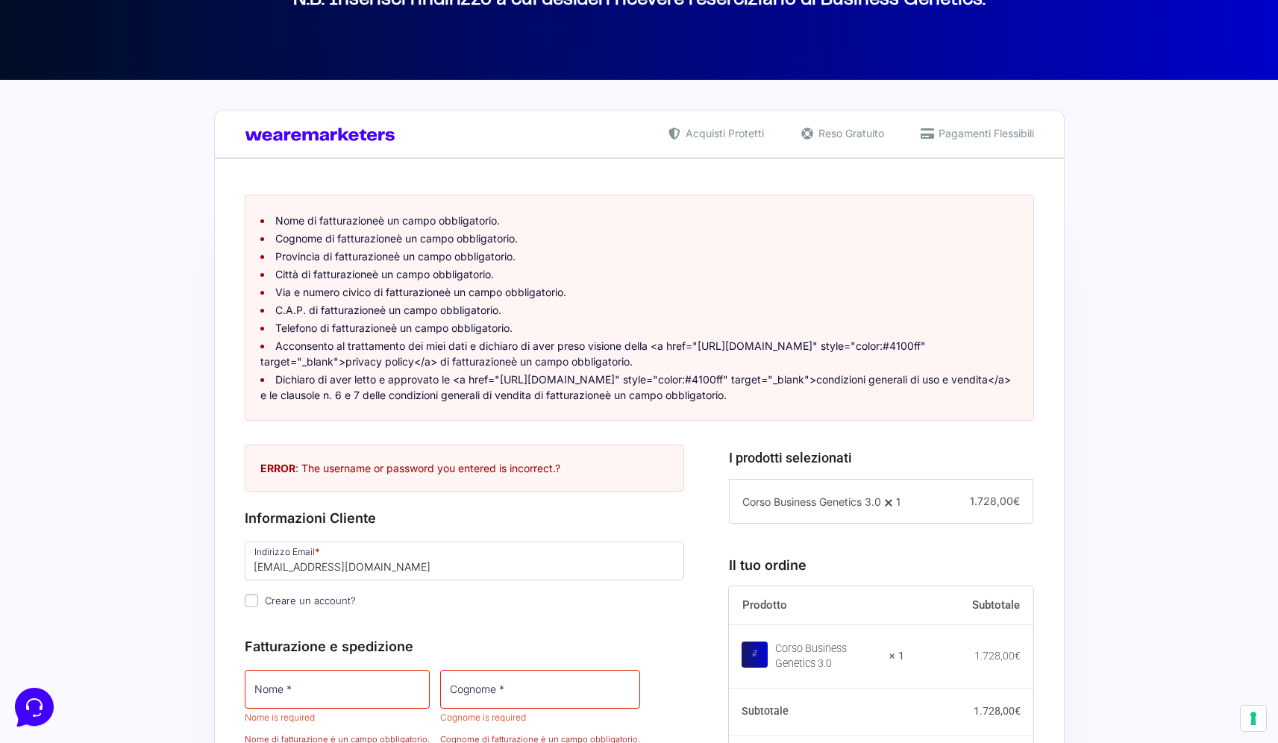
scroll to position [128, 0]
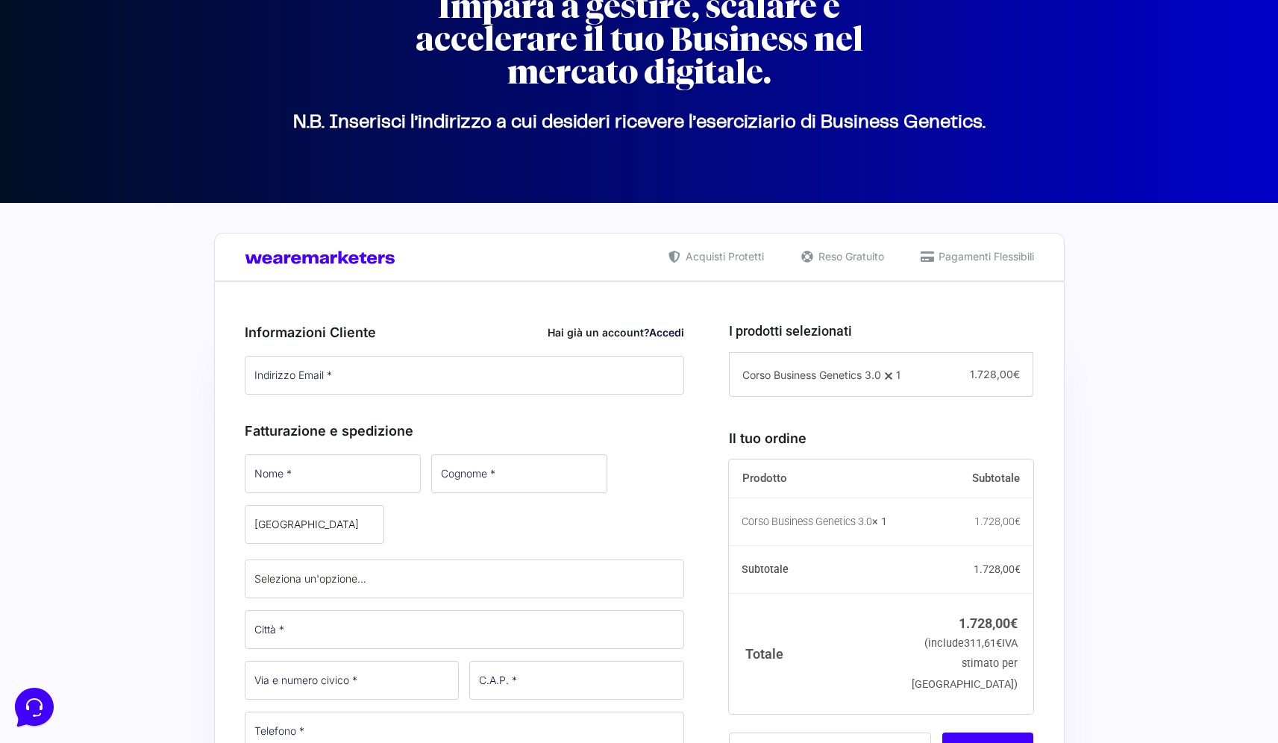
type input "[EMAIL_ADDRESS][DOMAIN_NAME]"
select select
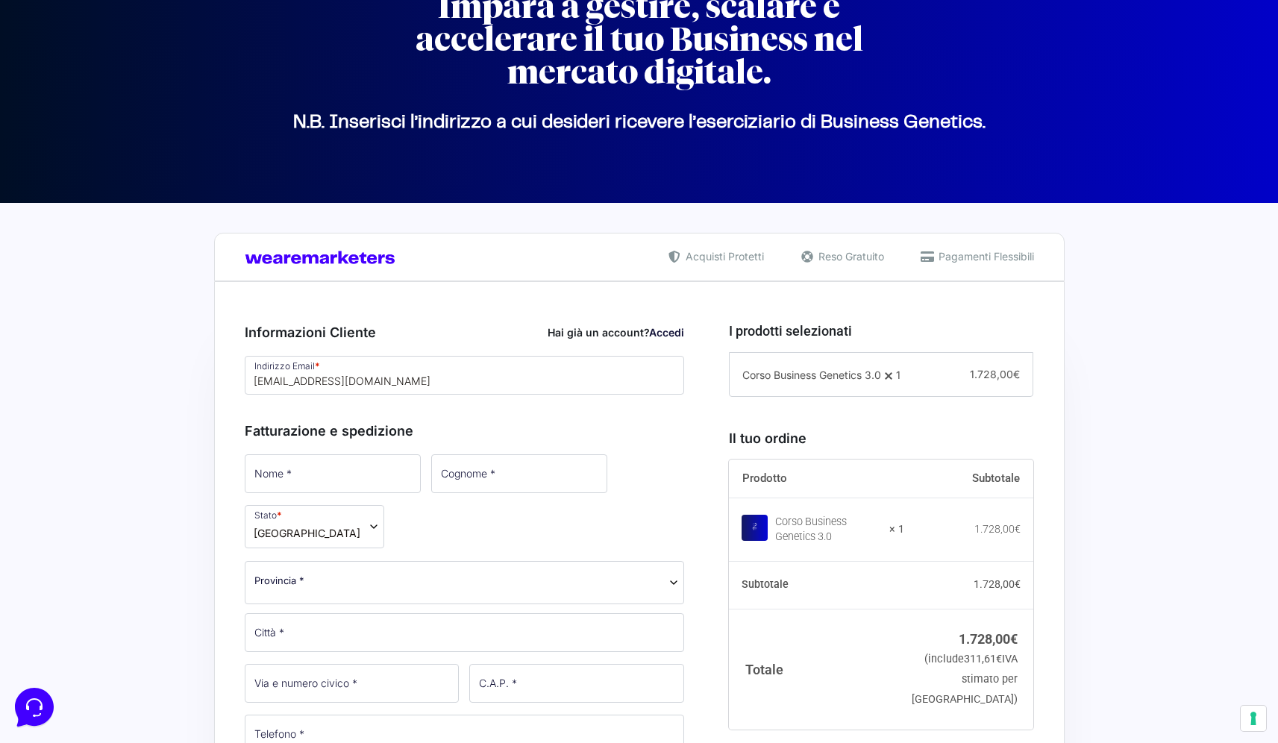
click at [662, 330] on link "Accedi" at bounding box center [666, 332] width 35 height 13
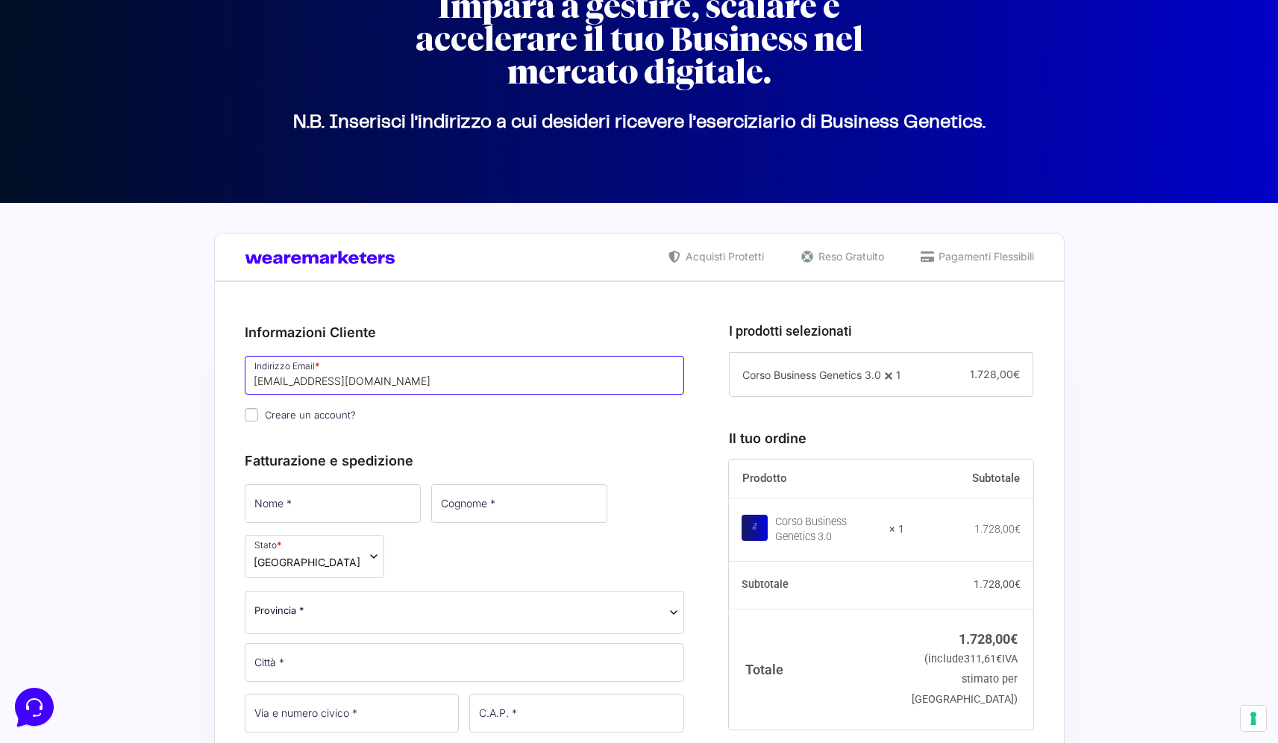
click at [406, 377] on input "[EMAIL_ADDRESS][DOMAIN_NAME]" at bounding box center [465, 375] width 440 height 39
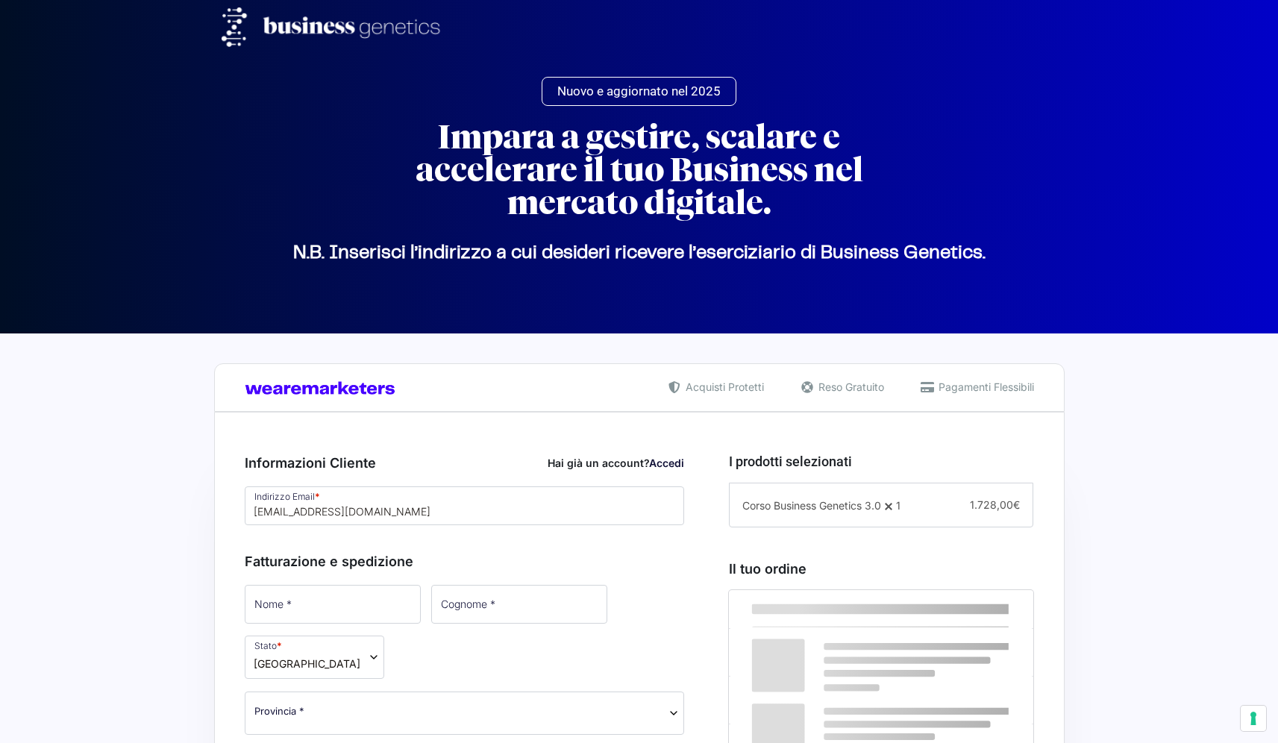
select select
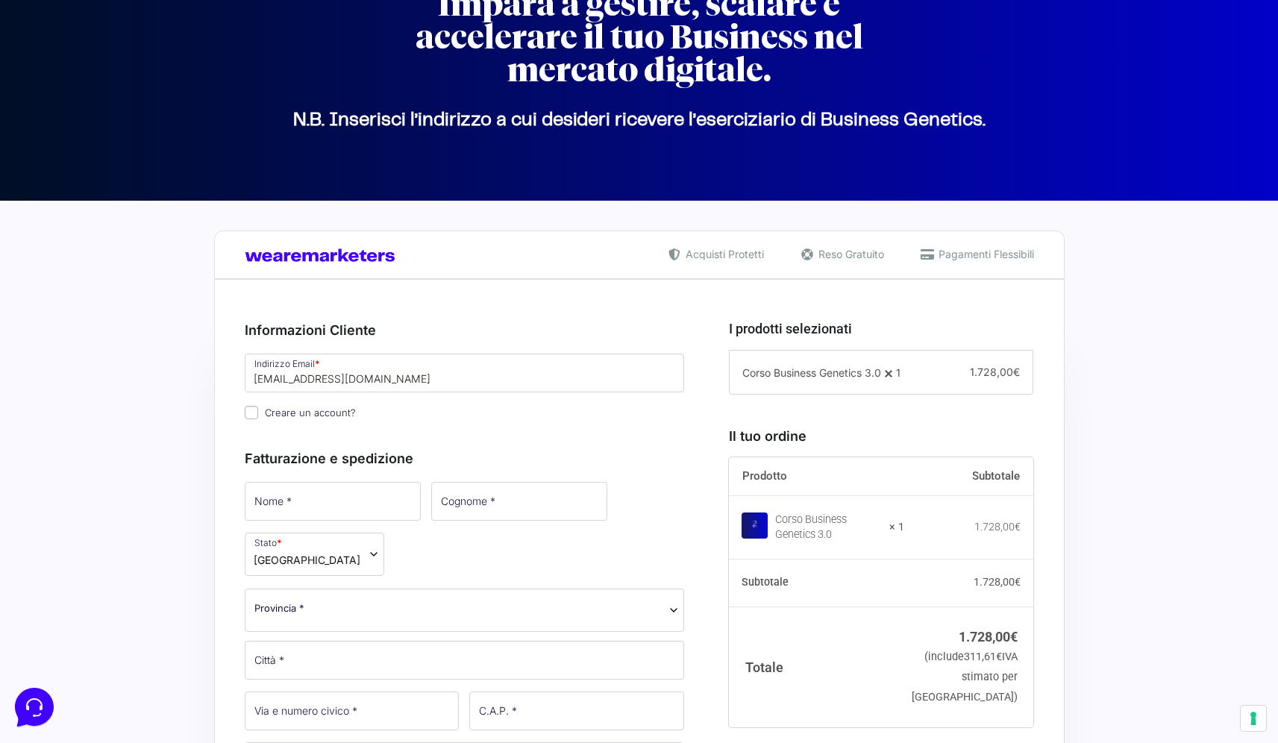
click at [666, 327] on h3 "Informazioni Cliente Hai già un account? Accedi" at bounding box center [465, 330] width 440 height 20
click at [403, 382] on input "[EMAIL_ADDRESS][DOMAIN_NAME]" at bounding box center [465, 373] width 440 height 39
click at [967, 254] on span "Pagamenti Flessibili" at bounding box center [984, 254] width 99 height 16
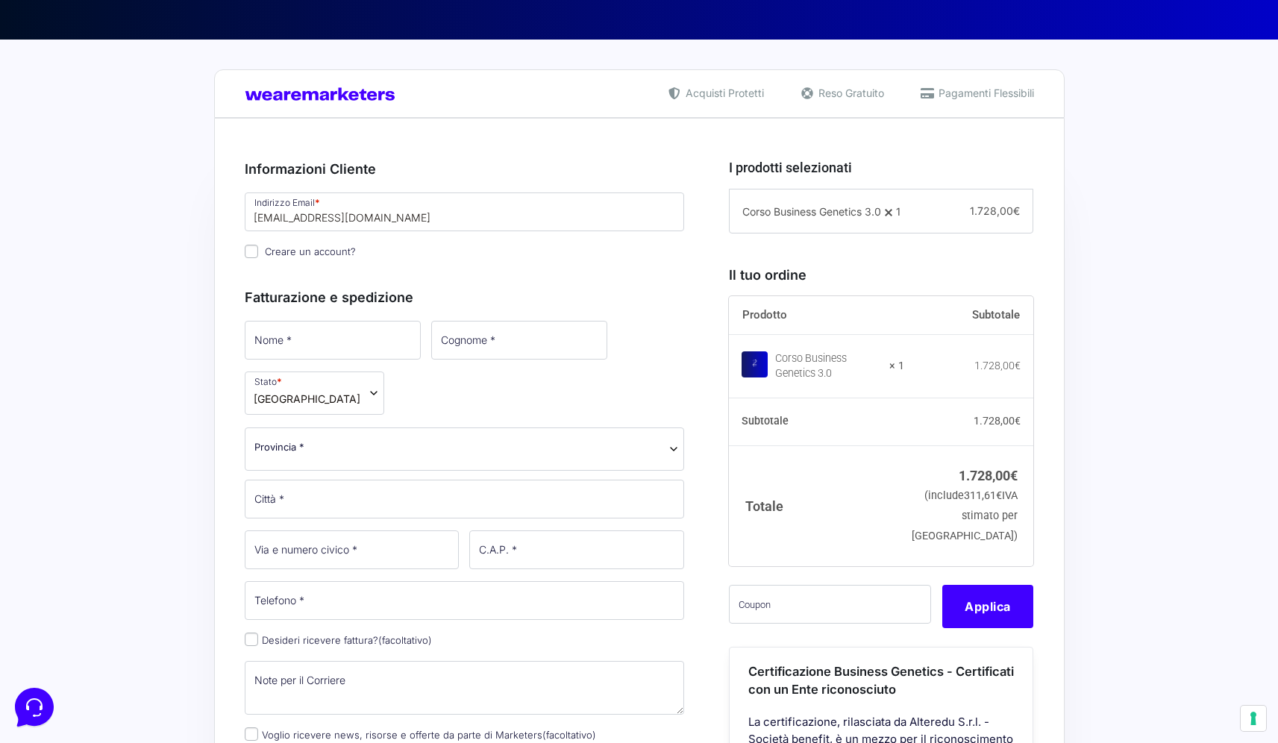
scroll to position [307, 0]
